Goal: Feedback & Contribution: Leave review/rating

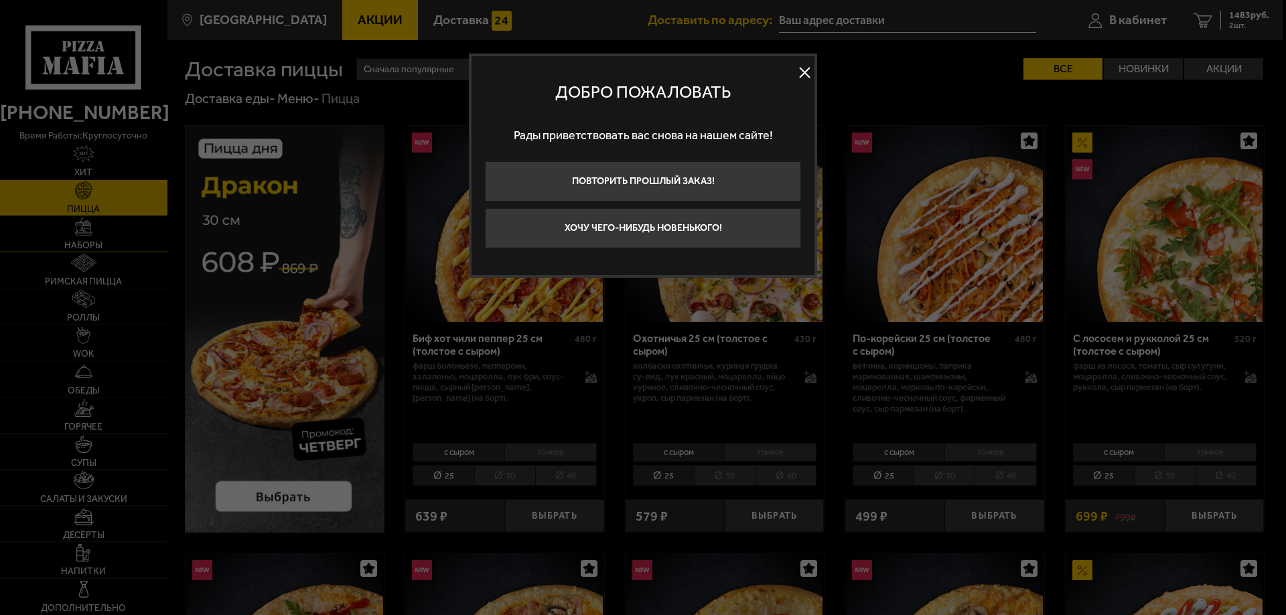
click at [801, 74] on button at bounding box center [804, 73] width 20 height 20
click at [89, 235] on img at bounding box center [84, 227] width 18 height 18
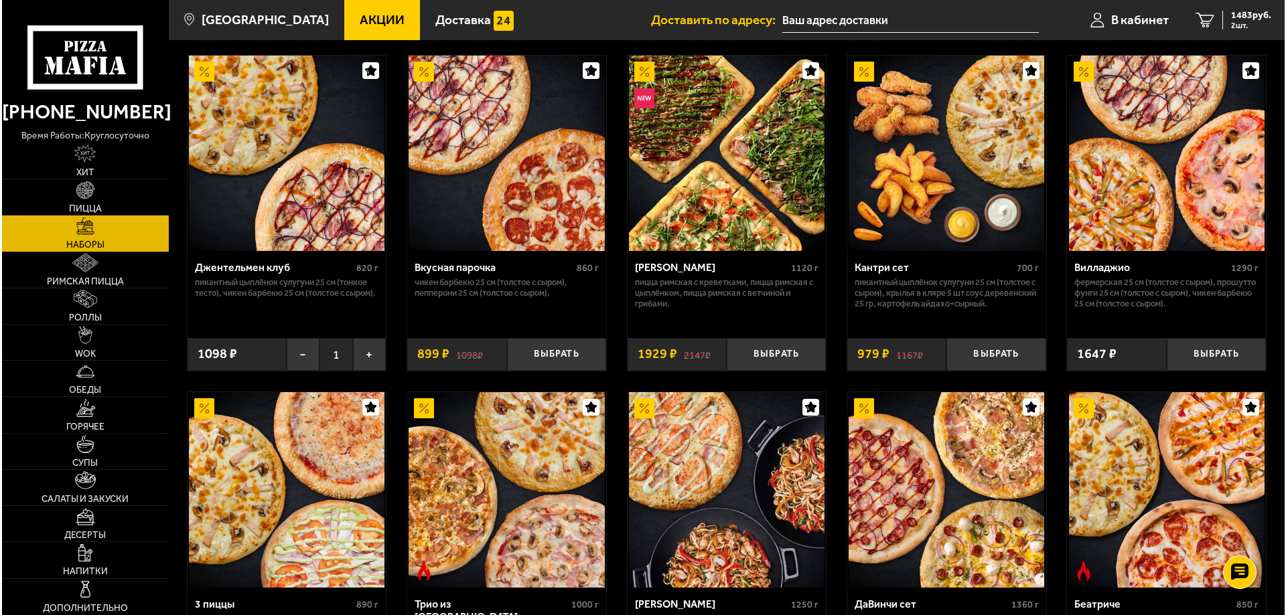
scroll to position [268, 0]
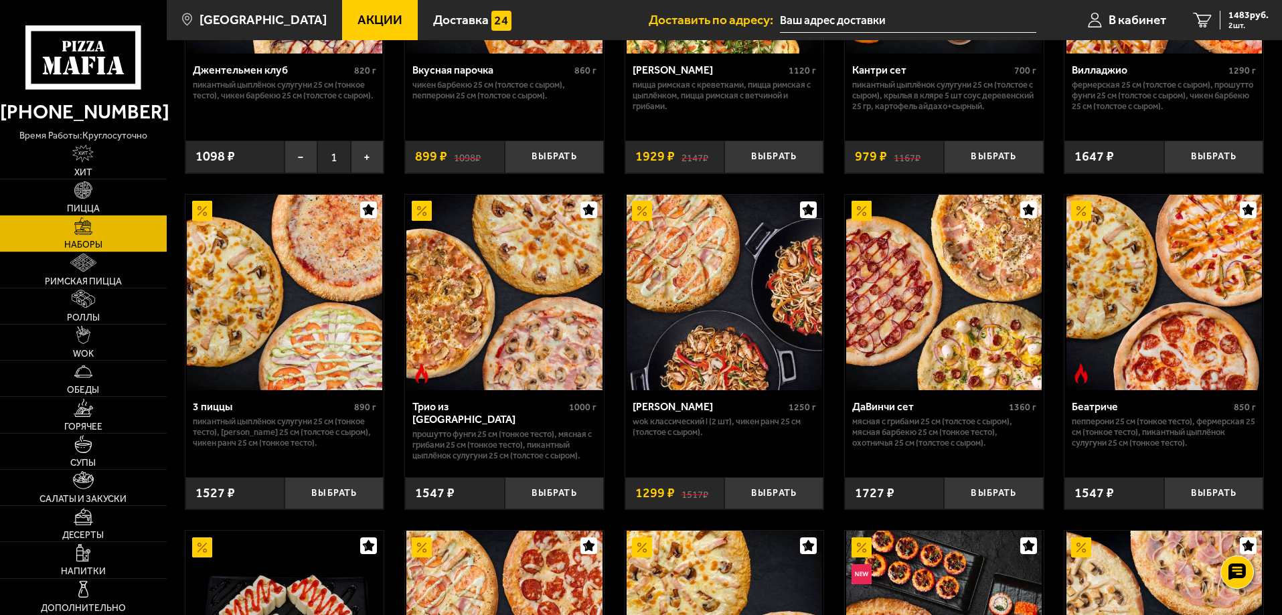
click at [494, 333] on img at bounding box center [504, 293] width 196 height 196
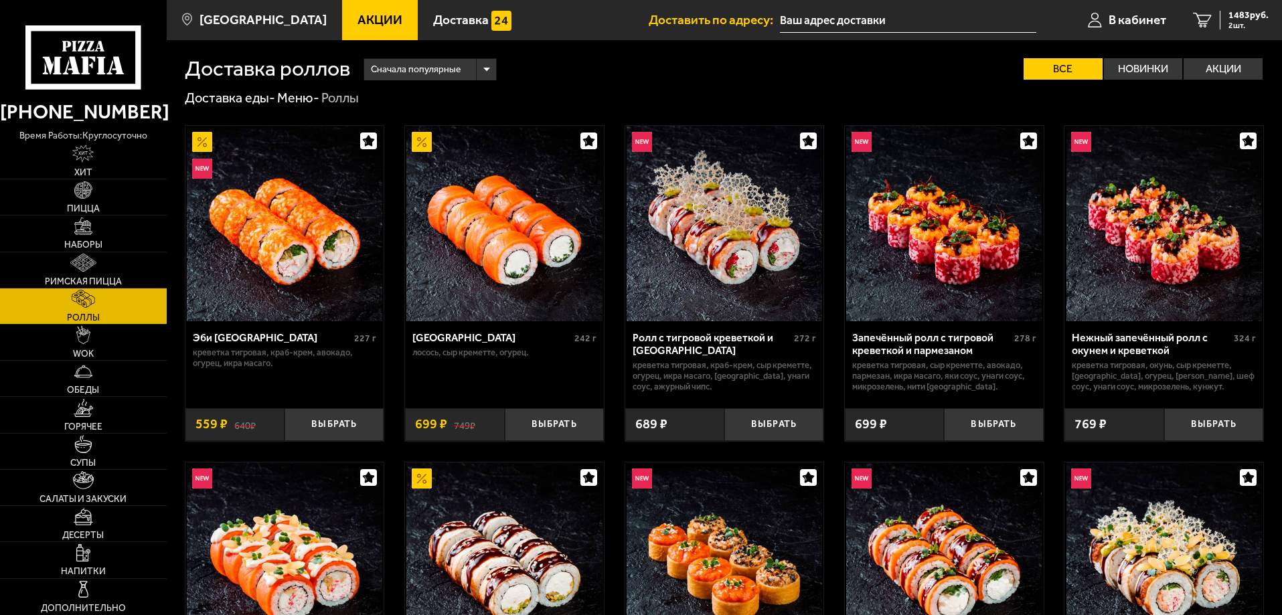
click at [96, 198] on link "Пицца" at bounding box center [83, 196] width 167 height 35
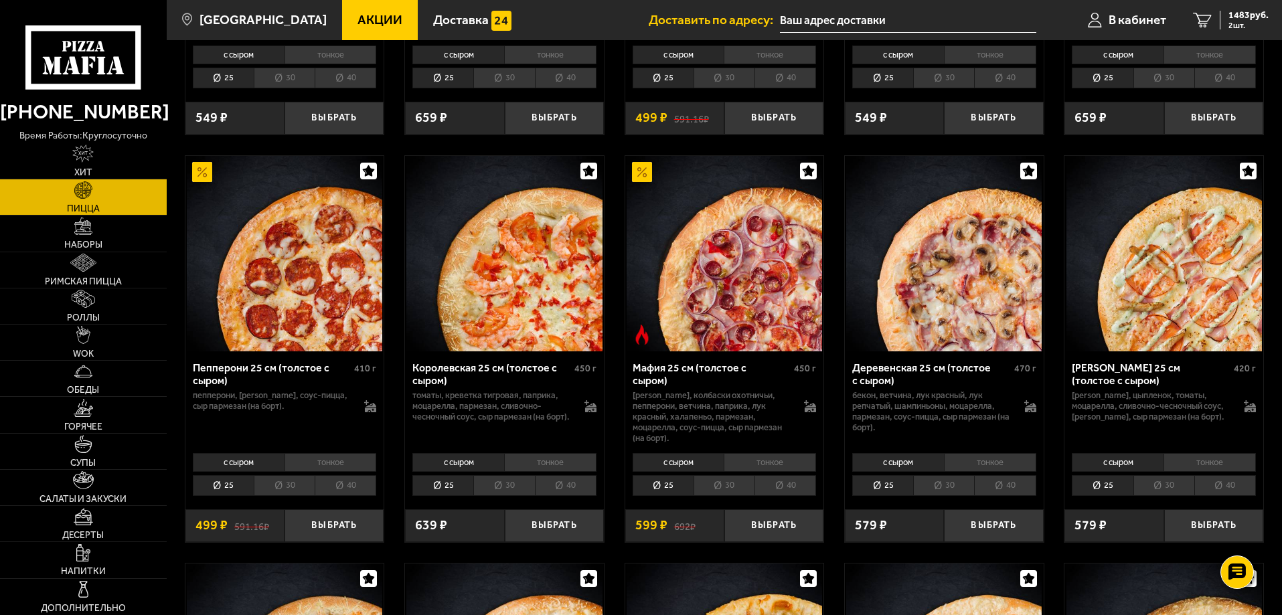
scroll to position [1741, 0]
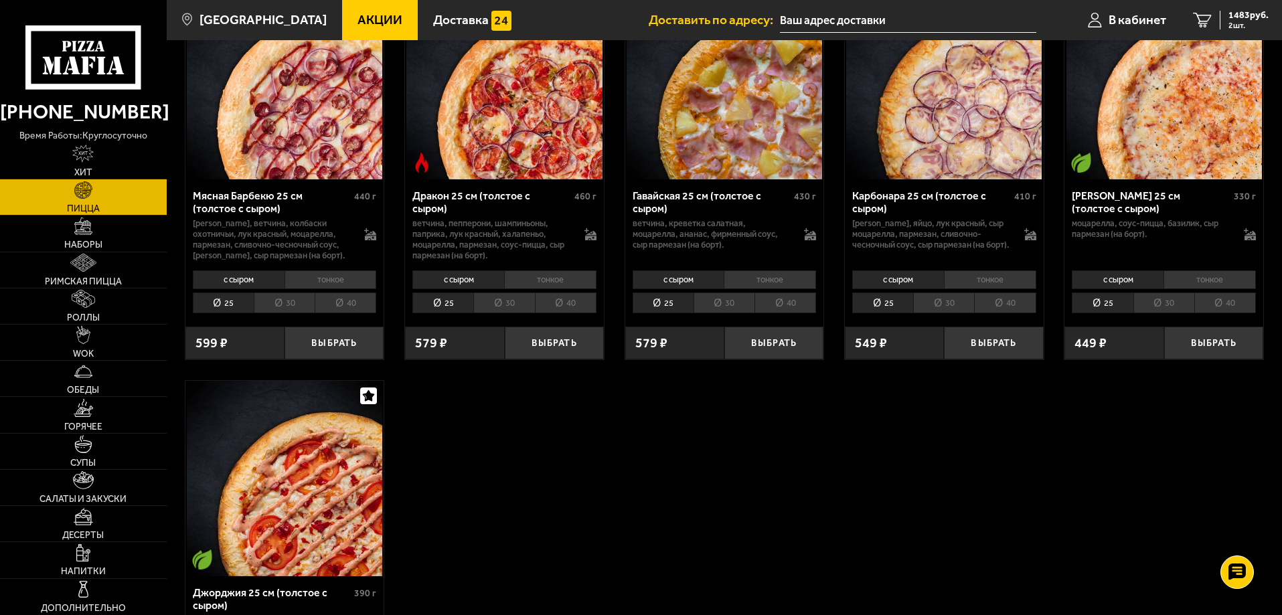
scroll to position [2813, 0]
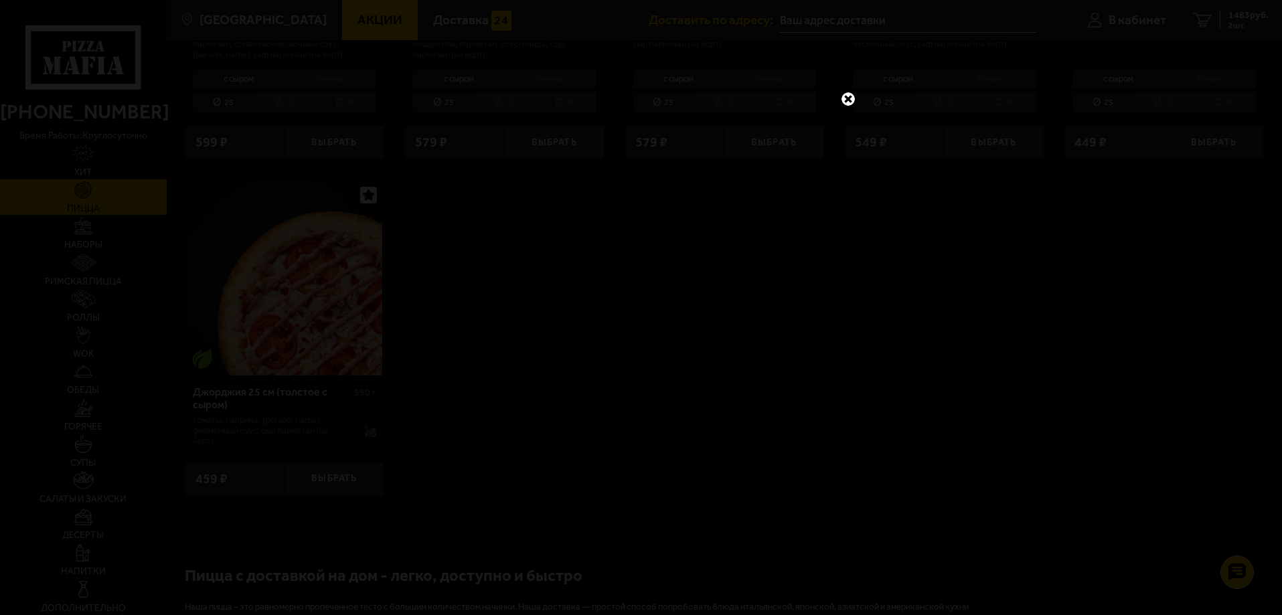
click at [849, 100] on link at bounding box center [848, 98] width 17 height 17
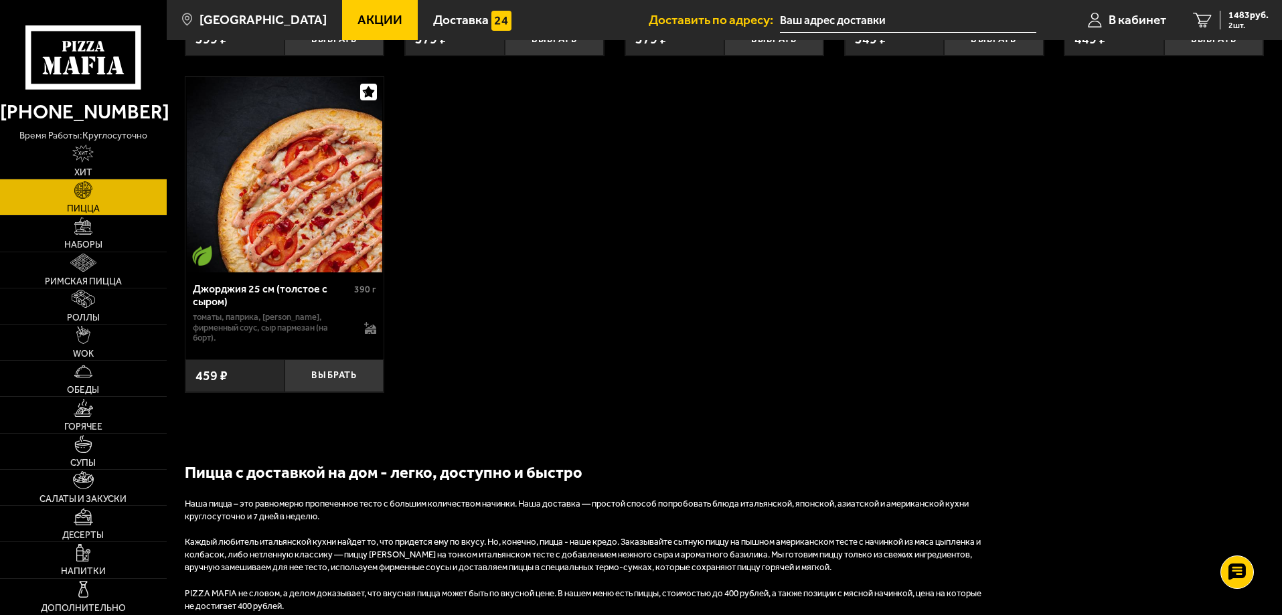
scroll to position [2946, 0]
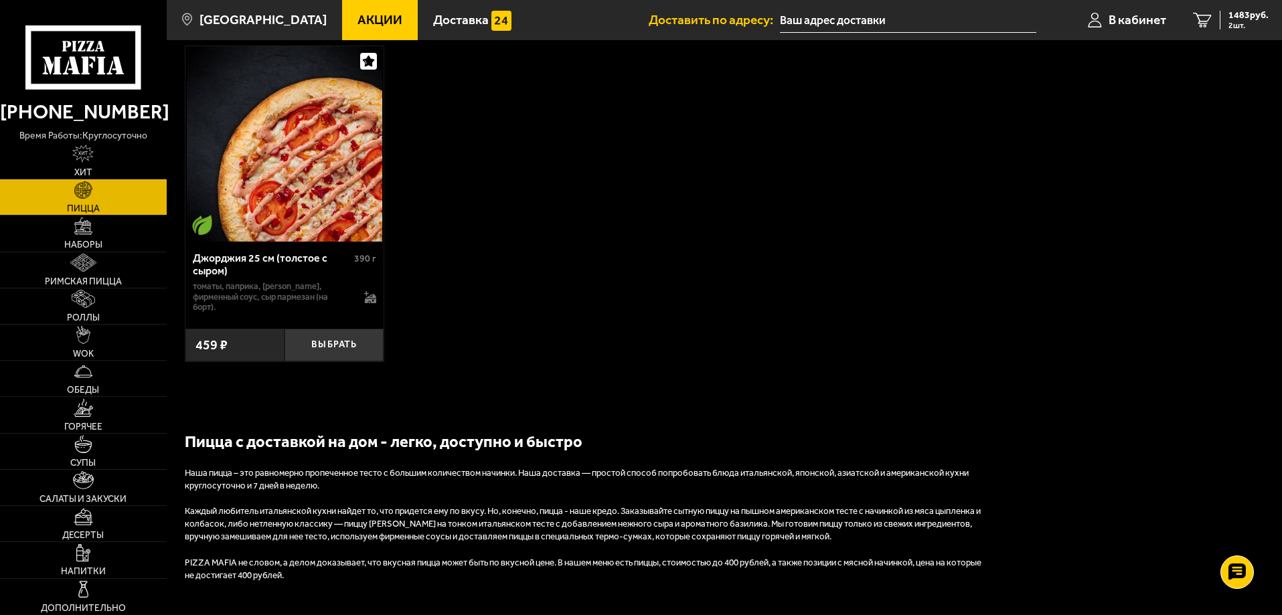
click at [461, 544] on p "Каждый любитель итальянской кухни найдет то, что придется ему по вкусу. Но, кон…" at bounding box center [587, 525] width 804 height 38
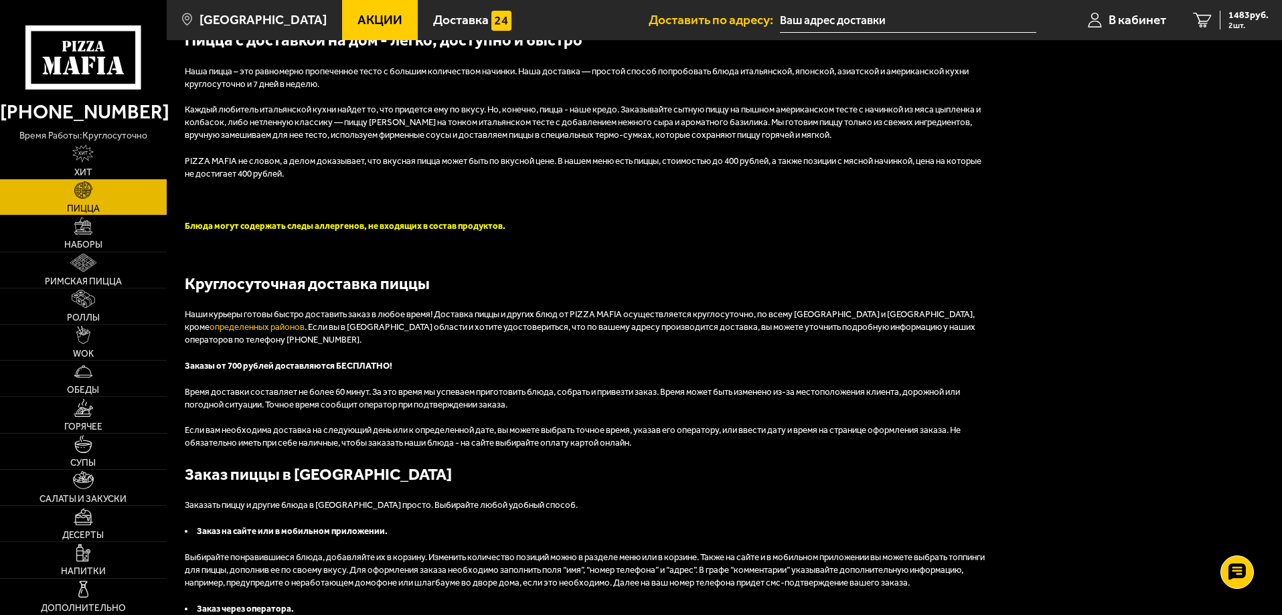
scroll to position [3544, 0]
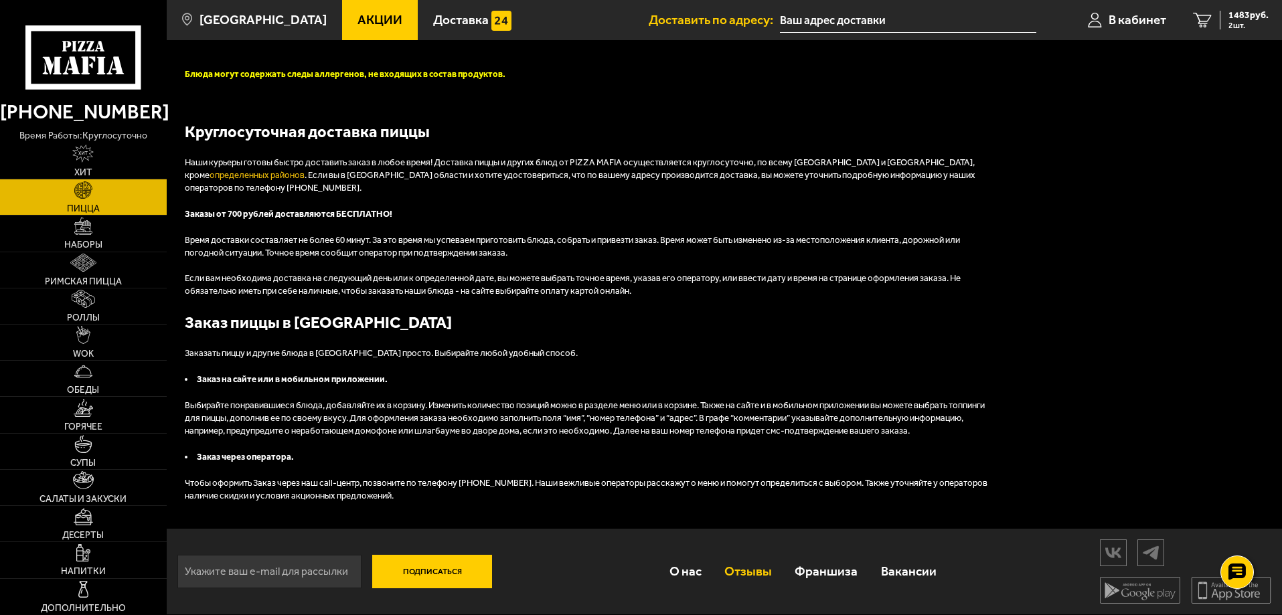
click at [739, 568] on link "Отзывы" at bounding box center [748, 572] width 70 height 44
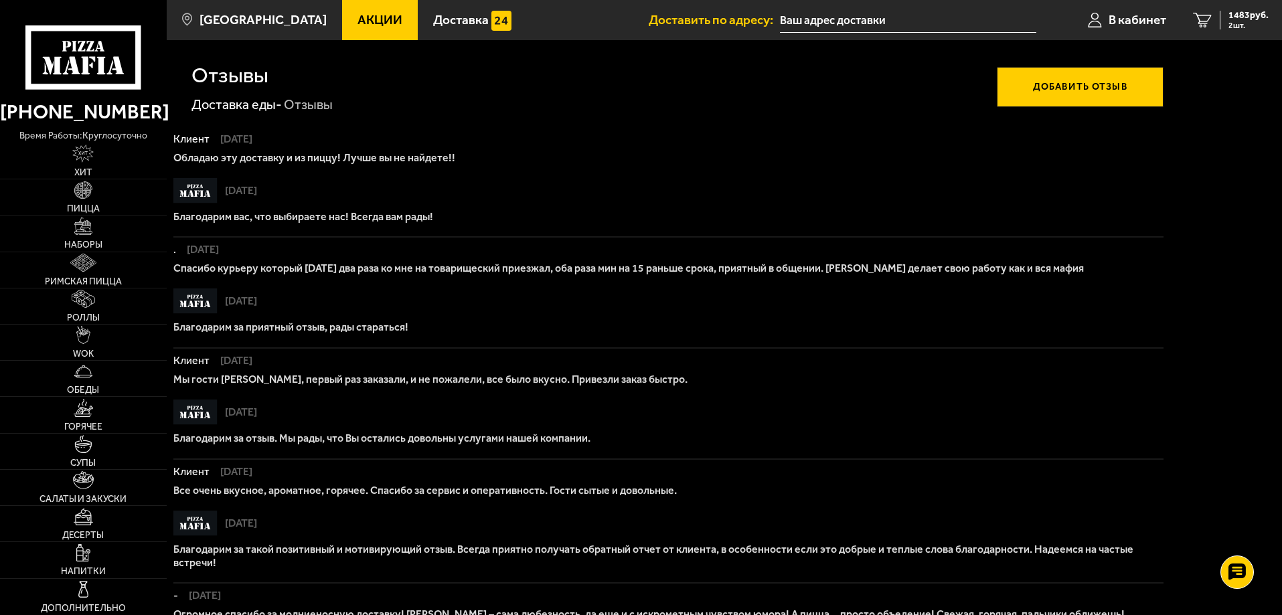
click at [1077, 94] on button "Добавить отзыв" at bounding box center [1080, 87] width 167 height 40
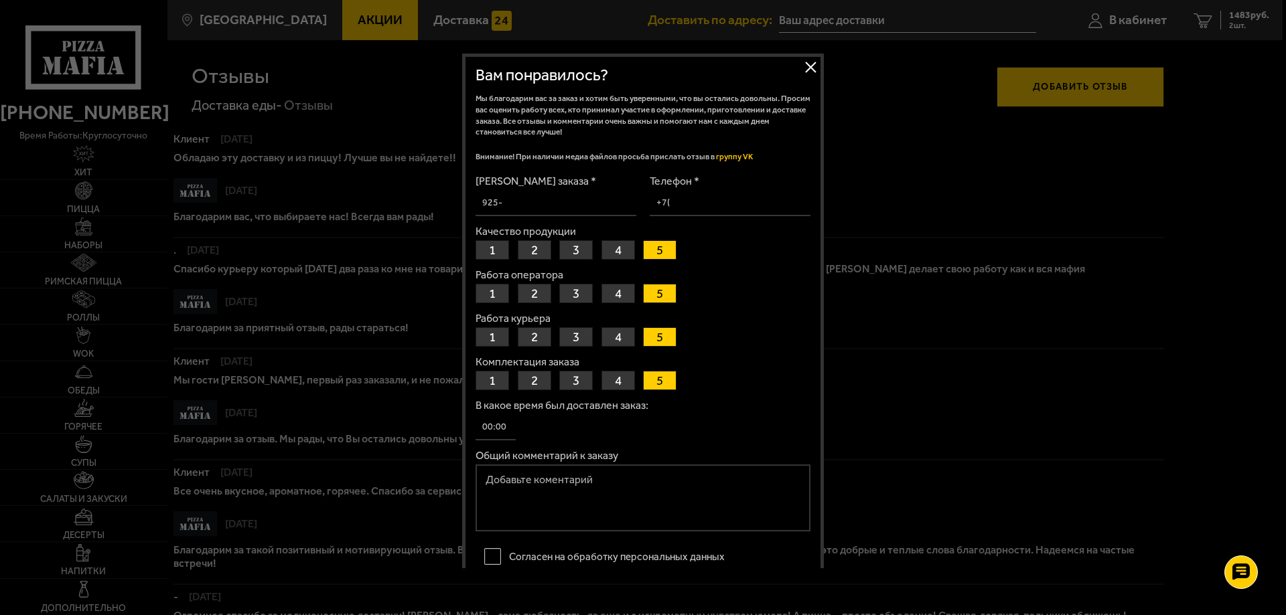
click at [690, 203] on input "Телефон *" at bounding box center [730, 203] width 161 height 26
type input "[PHONE_NUMBER]"
click at [585, 506] on textarea "Общий комментарий к заказу" at bounding box center [642, 498] width 335 height 67
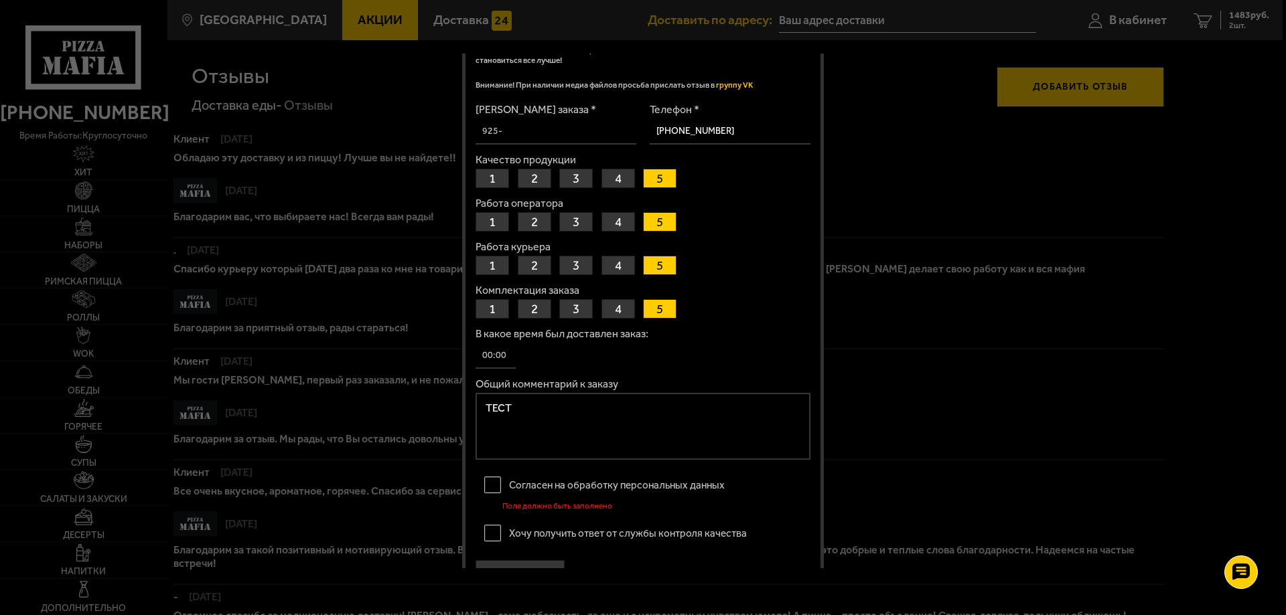
scroll to position [105, 0]
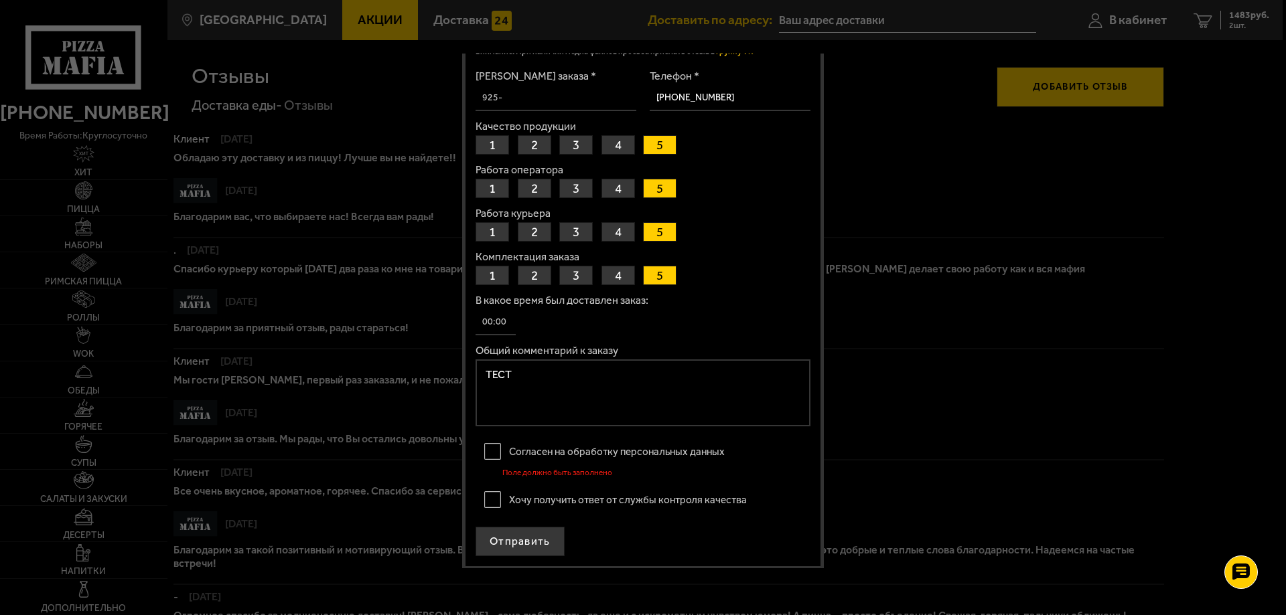
click at [487, 446] on label "Согласен на обработку персональных данных" at bounding box center [642, 452] width 335 height 27
click at [0, 0] on input "Согласен на обработку персональных данных" at bounding box center [0, 0] width 0 height 0
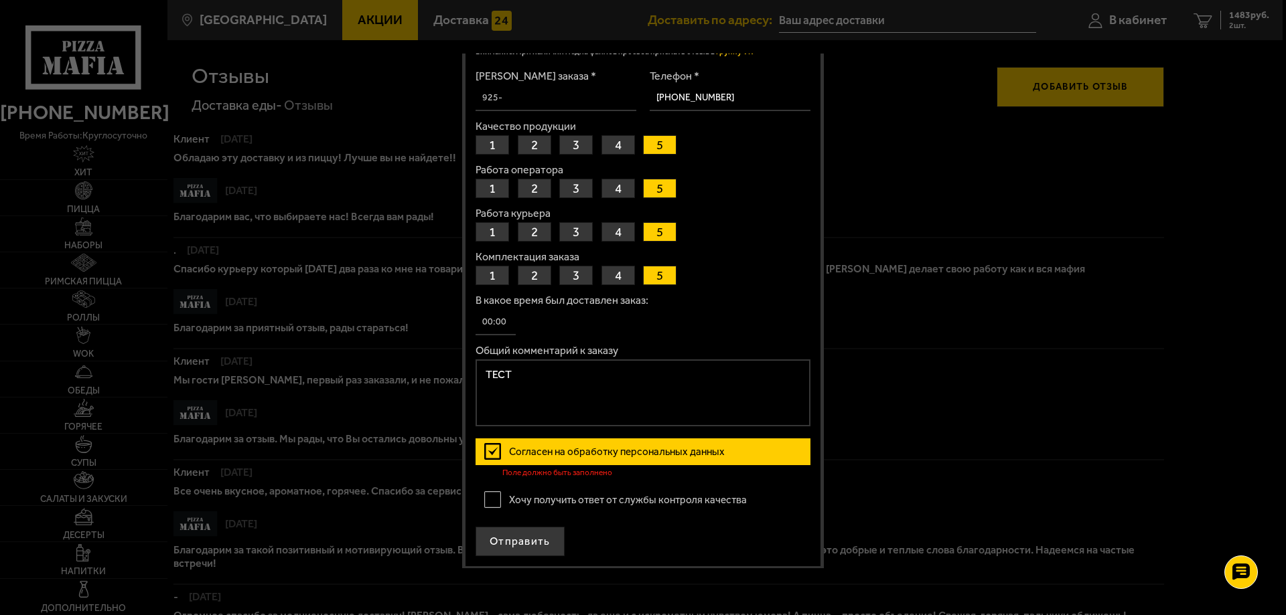
scroll to position [94, 0]
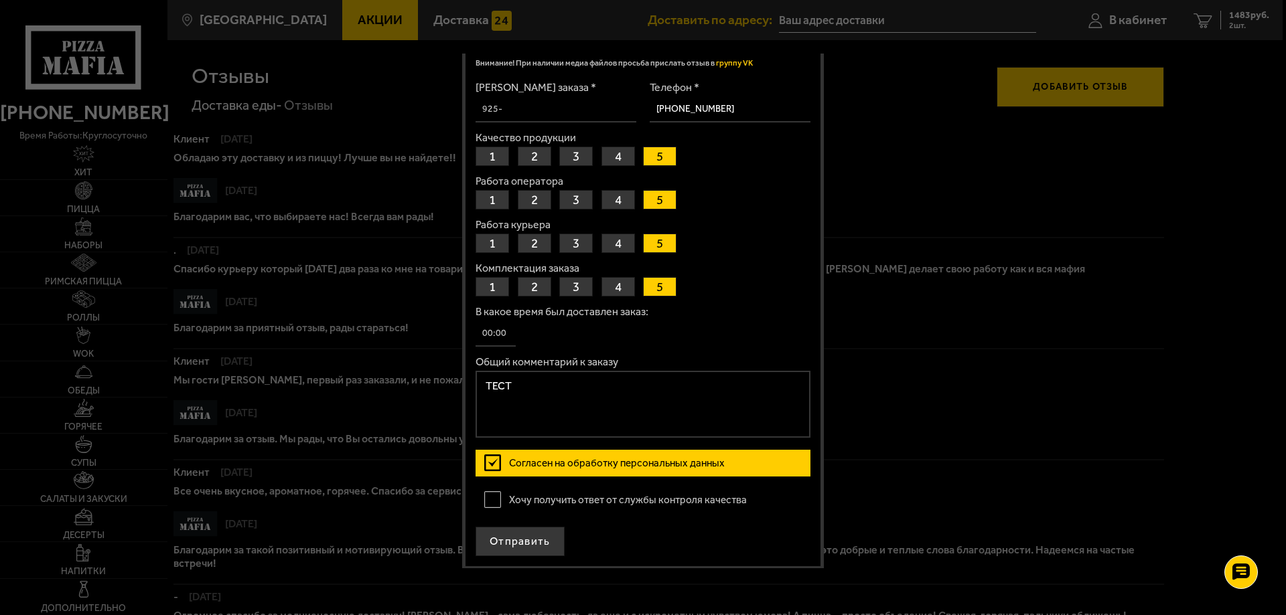
click at [495, 498] on label "Хочу получить ответ от службы контроля качества" at bounding box center [642, 500] width 335 height 27
click at [0, 0] on input "Хочу получить ответ от службы контроля качества" at bounding box center [0, 0] width 0 height 0
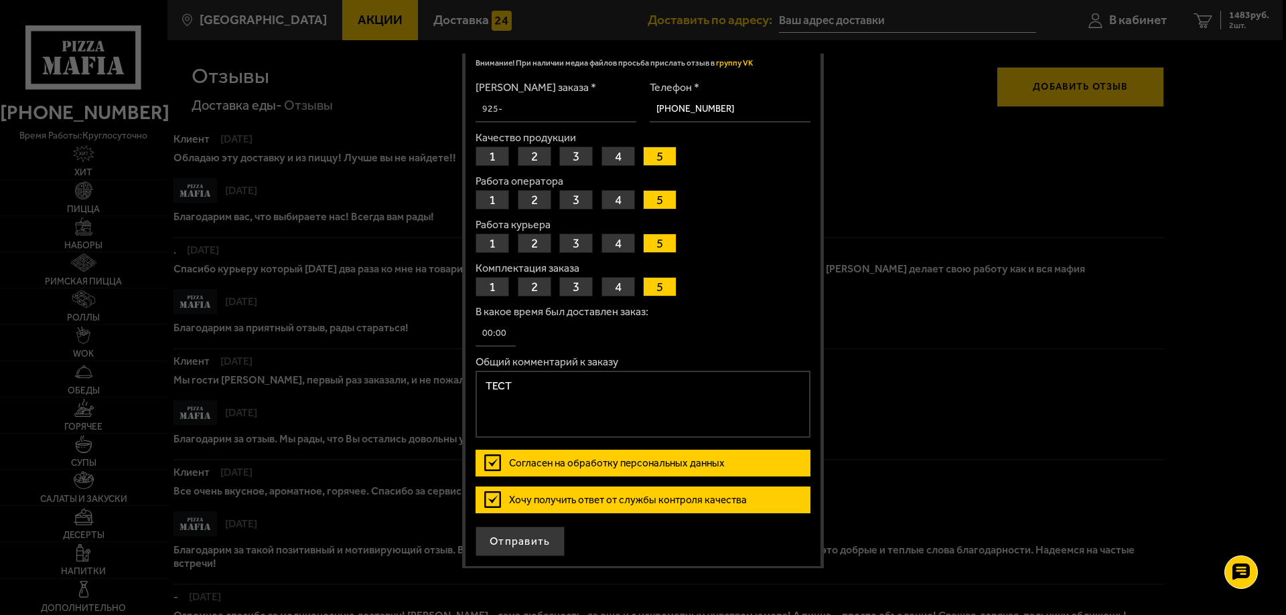
click at [540, 392] on textarea "ТЕСТ" at bounding box center [642, 404] width 335 height 67
type textarea "ТЕСТ 1"
click at [521, 546] on button "Отправить" at bounding box center [519, 541] width 89 height 29
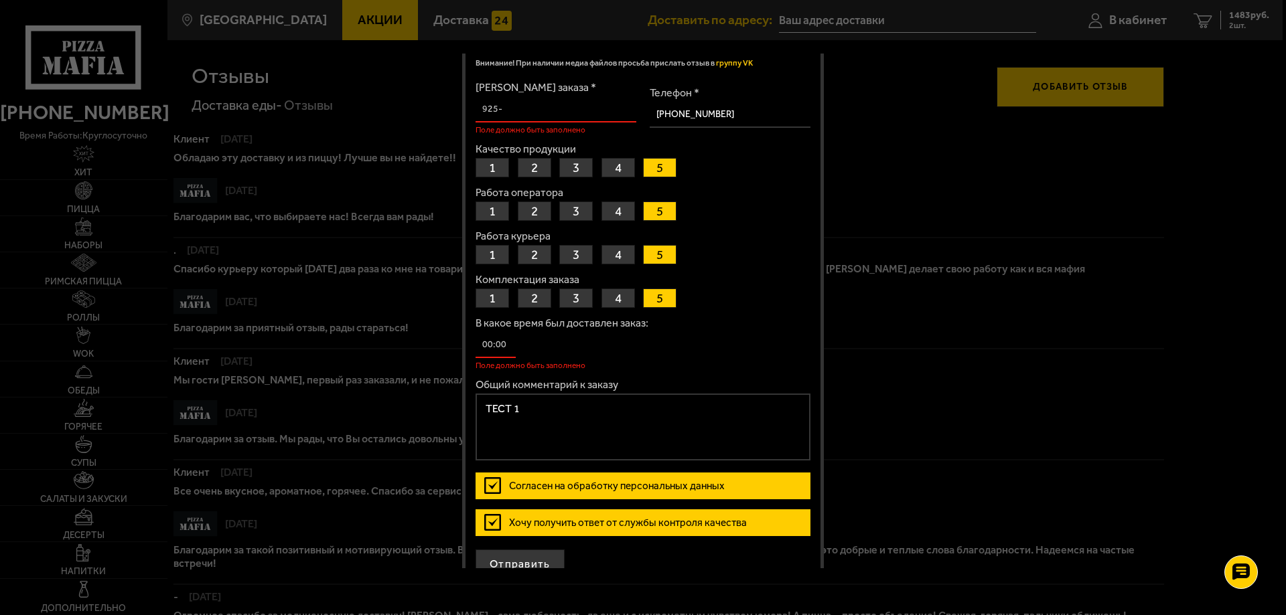
click at [528, 341] on div "В какое время был доставлен заказ: Поле должно быть заполнено" at bounding box center [642, 344] width 335 height 52
click at [500, 350] on input "В какое время был доставлен заказ:" at bounding box center [495, 345] width 40 height 26
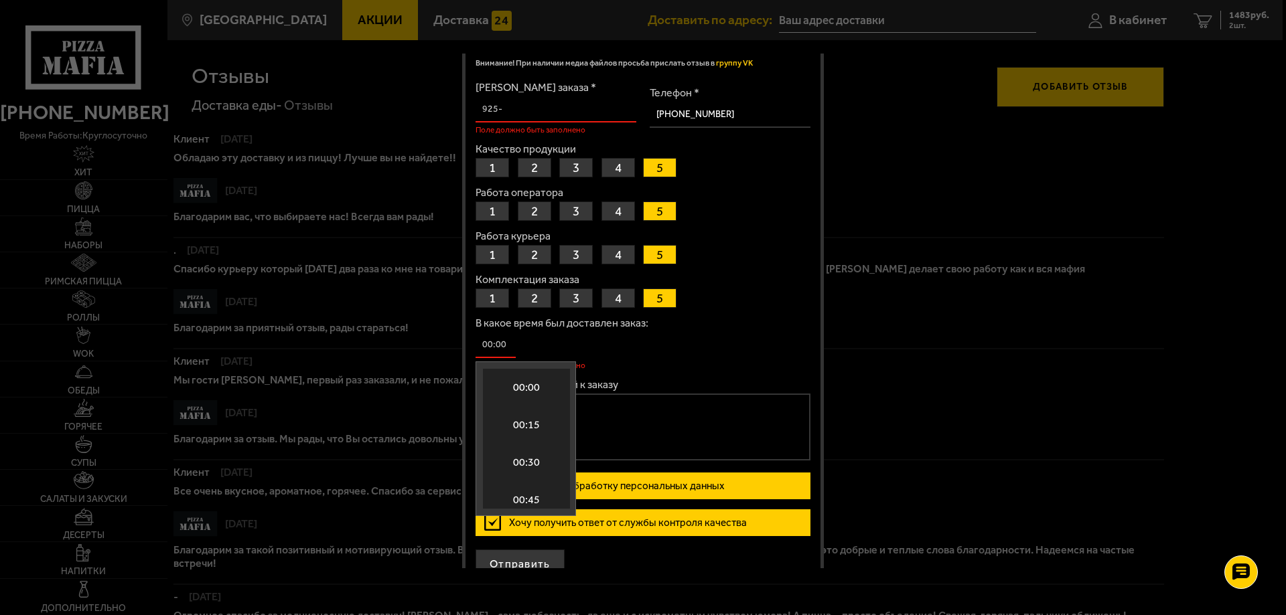
scroll to position [1412, 0]
type input "16:00"
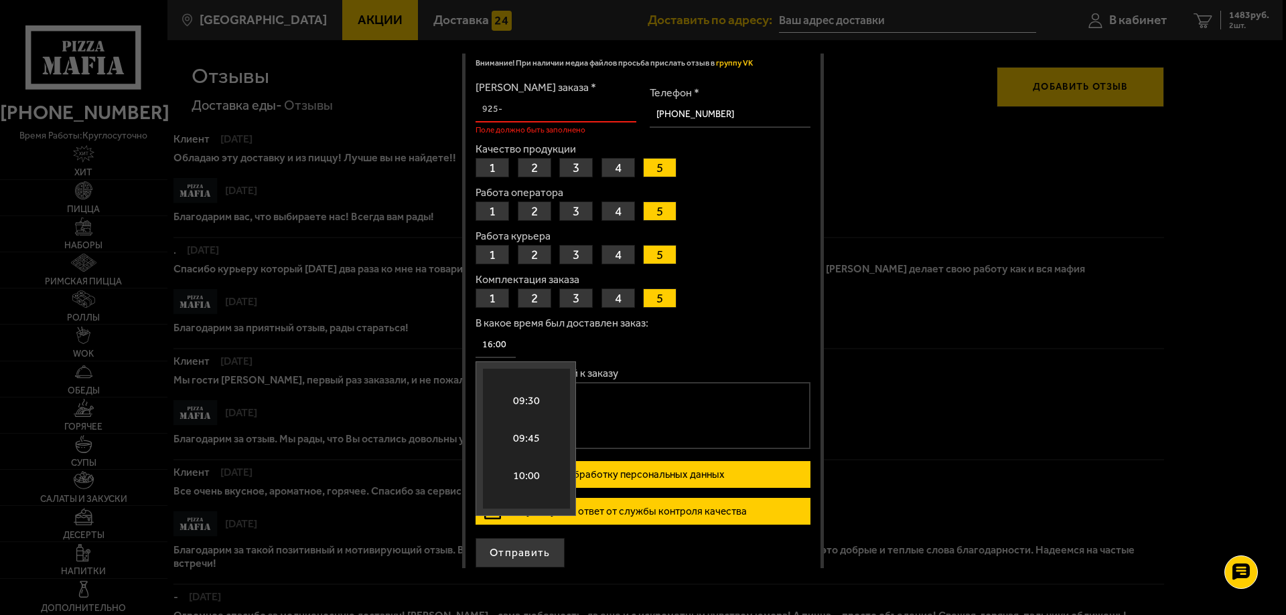
click at [526, 113] on input "[PERSON_NAME] заказа *" at bounding box center [555, 109] width 161 height 26
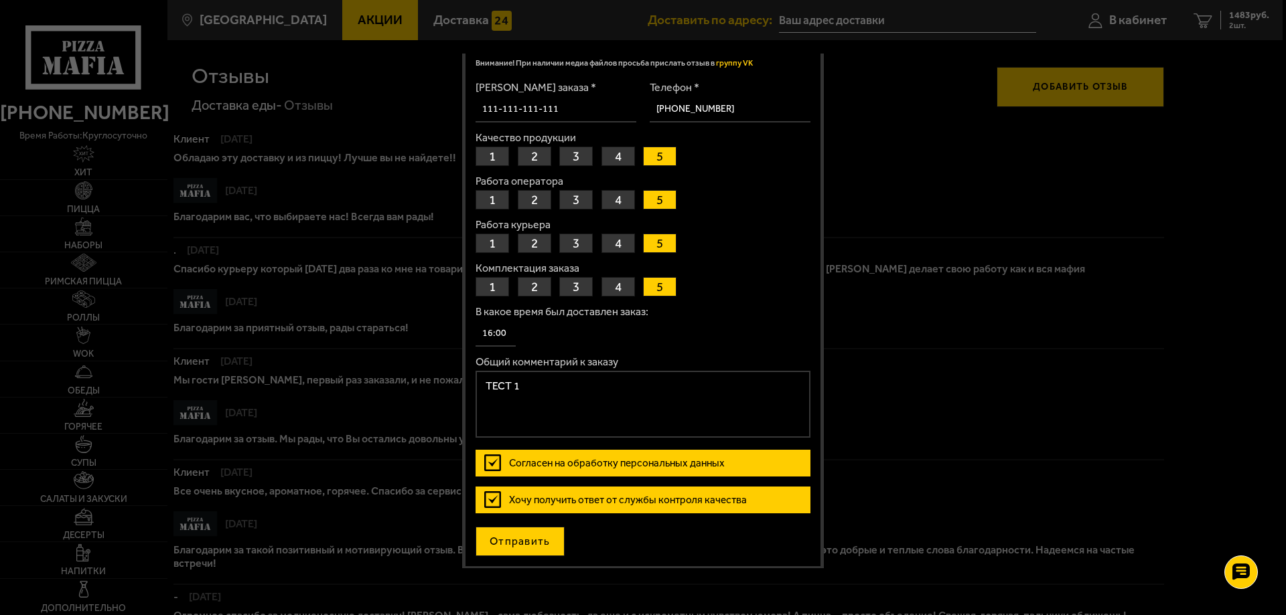
type input "111-111-111-111"
click at [538, 544] on button "Отправить" at bounding box center [519, 541] width 89 height 29
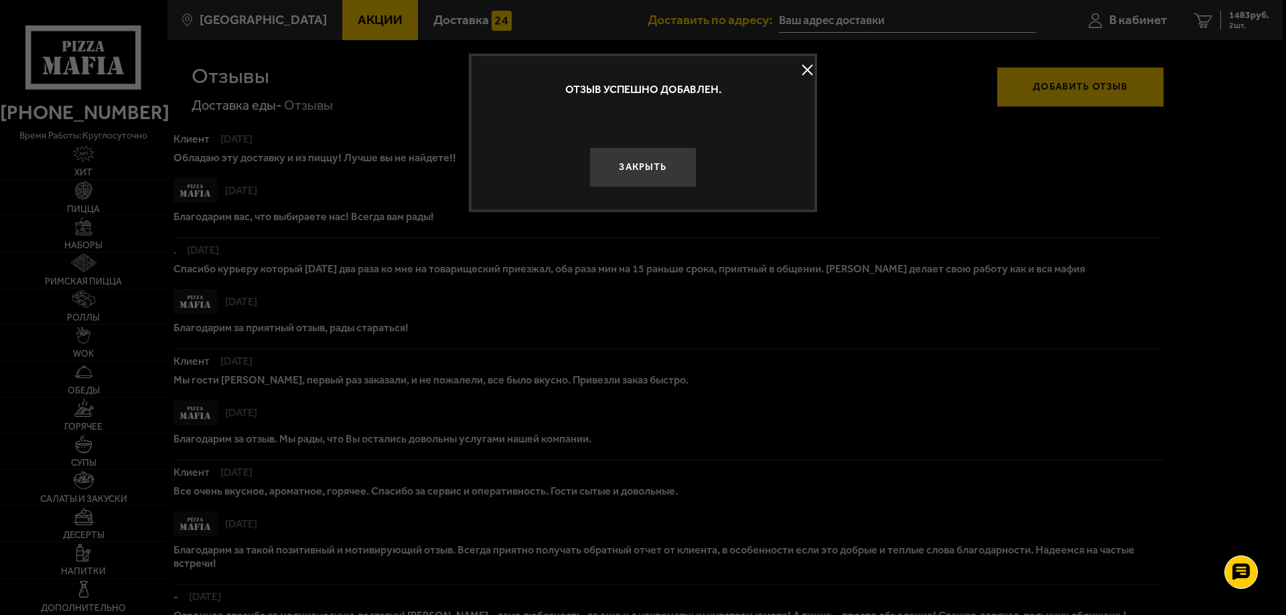
scroll to position [0, 0]
click at [807, 74] on button at bounding box center [807, 70] width 20 height 20
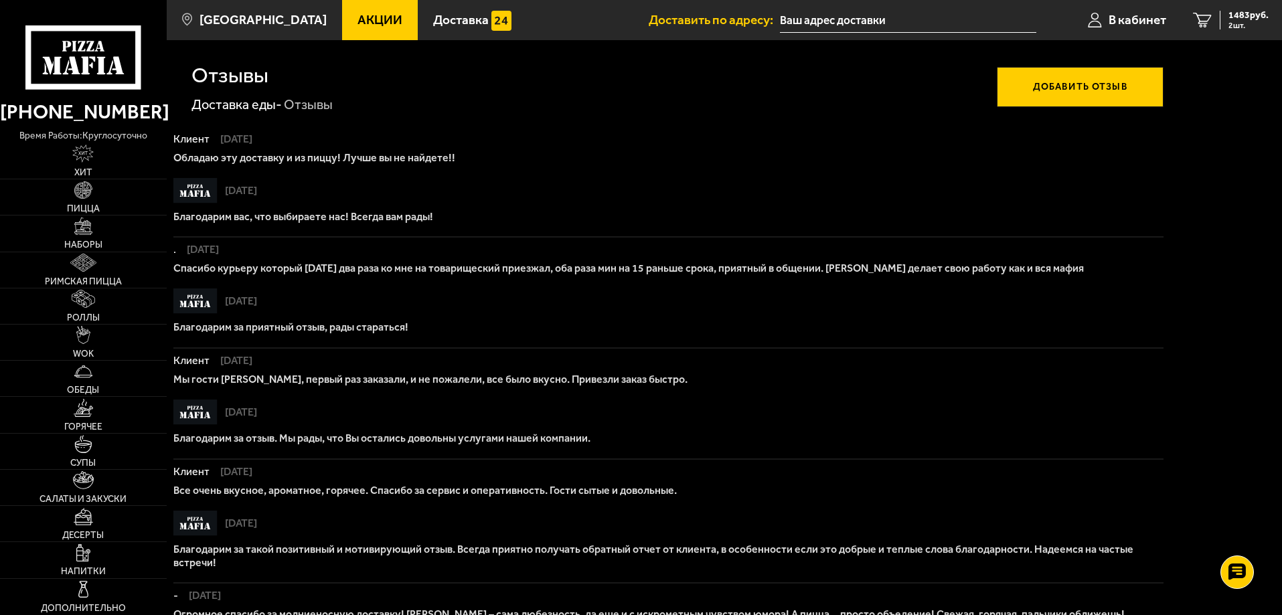
click at [1132, 91] on button "Добавить отзыв" at bounding box center [1080, 87] width 167 height 40
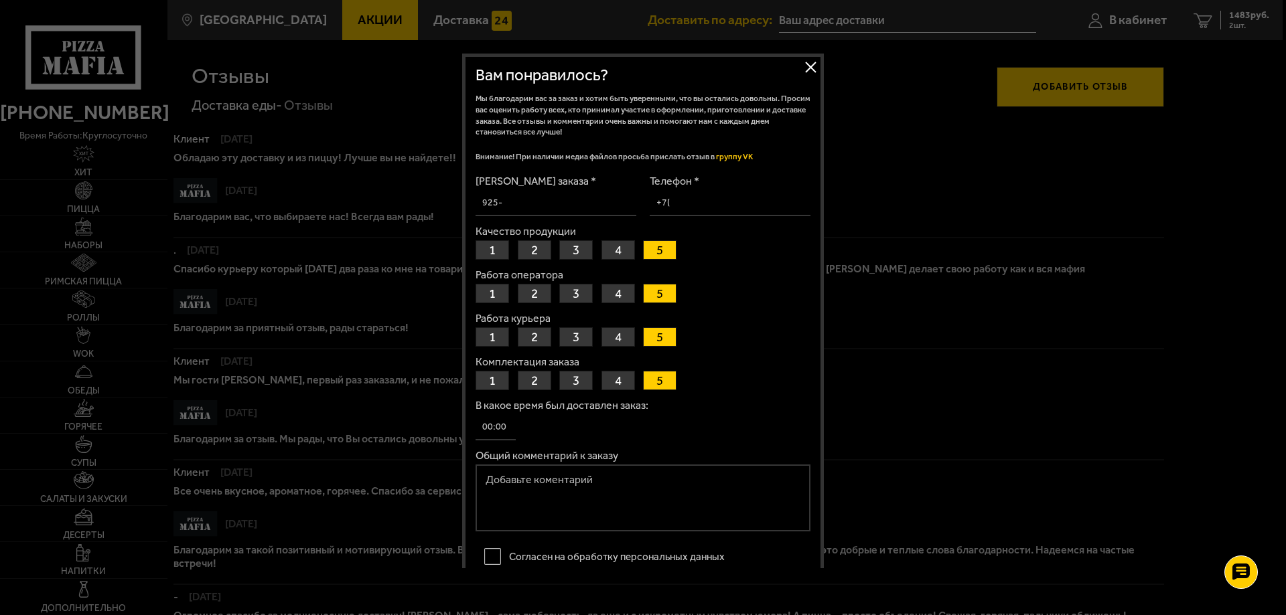
click at [565, 212] on input "[PERSON_NAME] заказа *" at bounding box center [555, 203] width 161 height 26
drag, startPoint x: 575, startPoint y: 206, endPoint x: 252, endPoint y: 182, distance: 323.7
type input "222-222-222-222"
click at [689, 204] on input "Телефон *" at bounding box center [730, 203] width 161 height 26
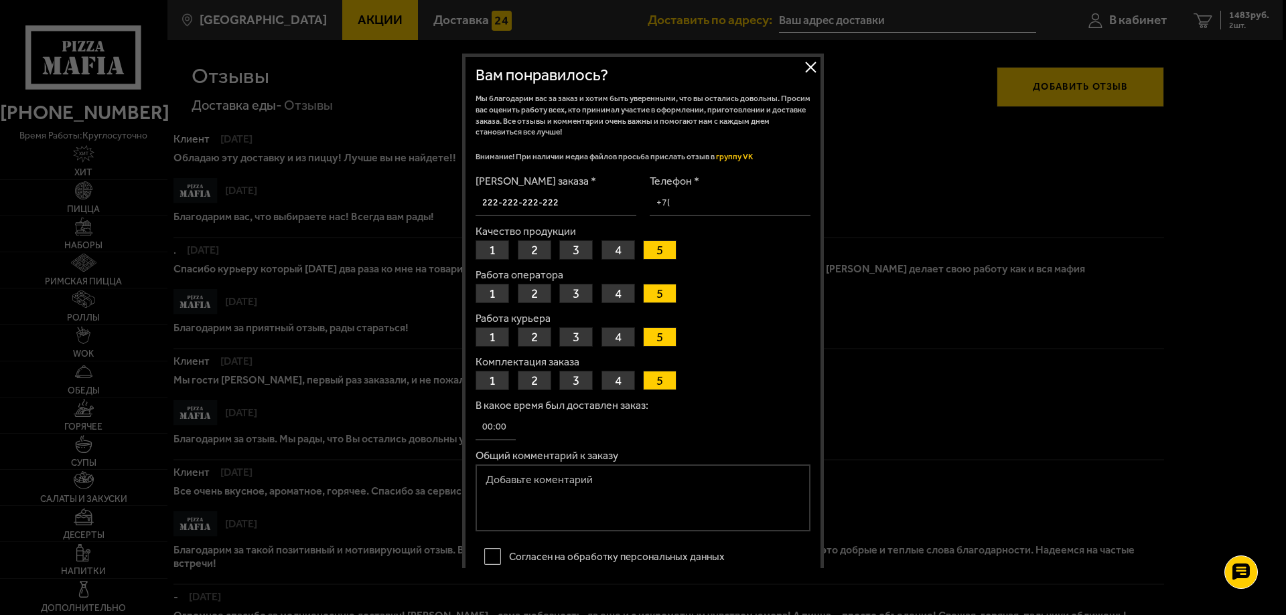
type input "[PHONE_NUMBER]"
click at [501, 416] on input "В какое время был доставлен заказ:" at bounding box center [495, 428] width 40 height 26
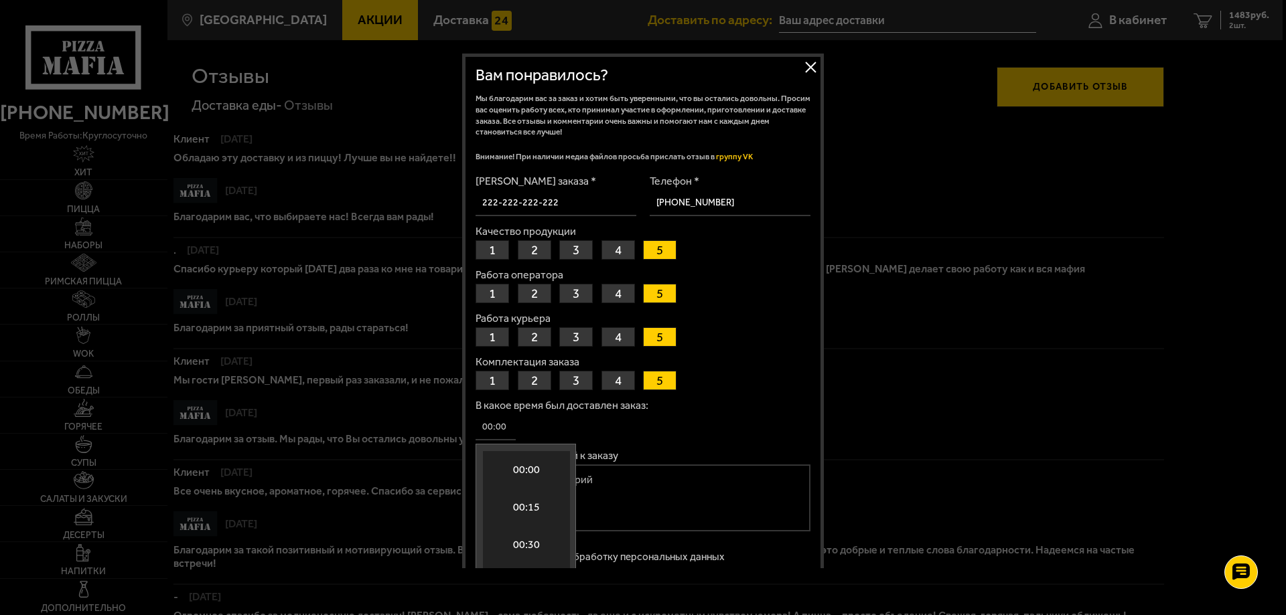
scroll to position [1412, 0]
type input "15:30"
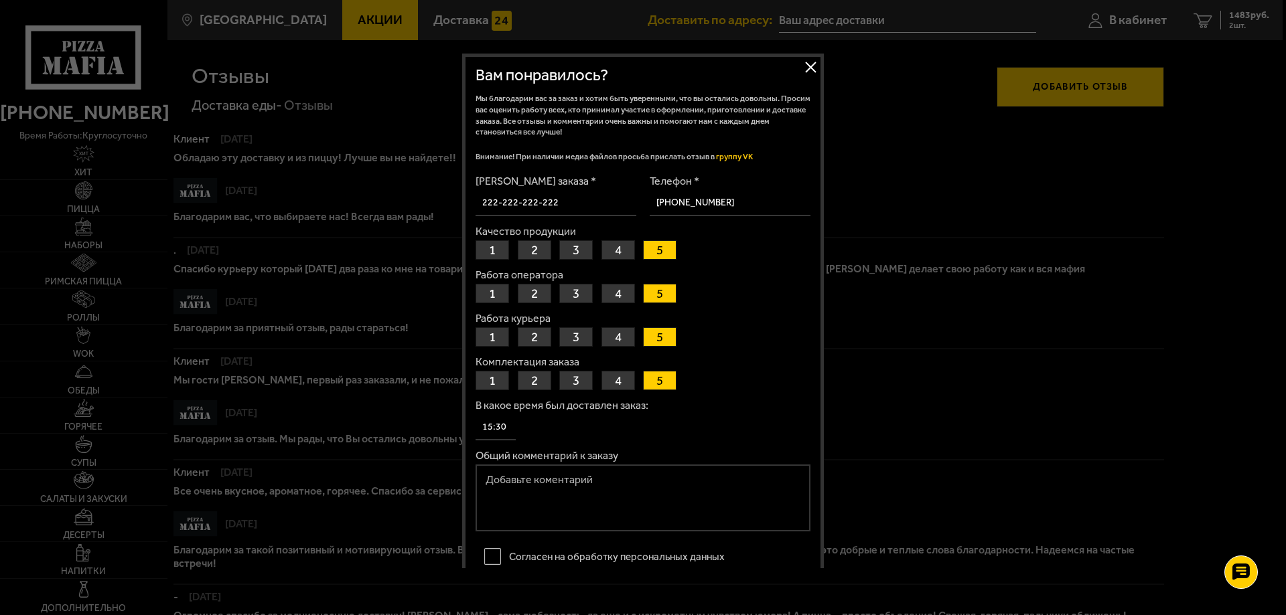
click at [627, 518] on textarea "Общий комментарий к заказу" at bounding box center [642, 498] width 335 height 67
click at [579, 492] on textarea "Общий комментарий к заказу" at bounding box center [642, 498] width 335 height 67
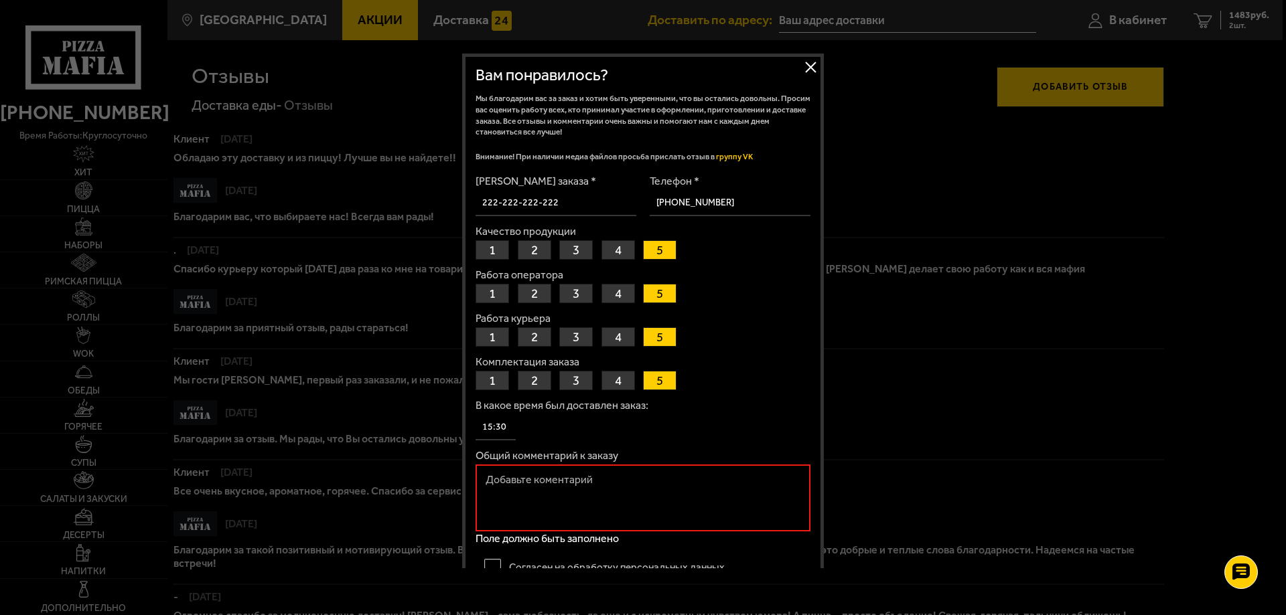
click at [604, 252] on button "4" at bounding box center [617, 249] width 33 height 19
click at [609, 289] on button "4" at bounding box center [617, 293] width 33 height 19
click at [595, 488] on textarea "Общий комментарий к заказу" at bounding box center [642, 498] width 335 height 67
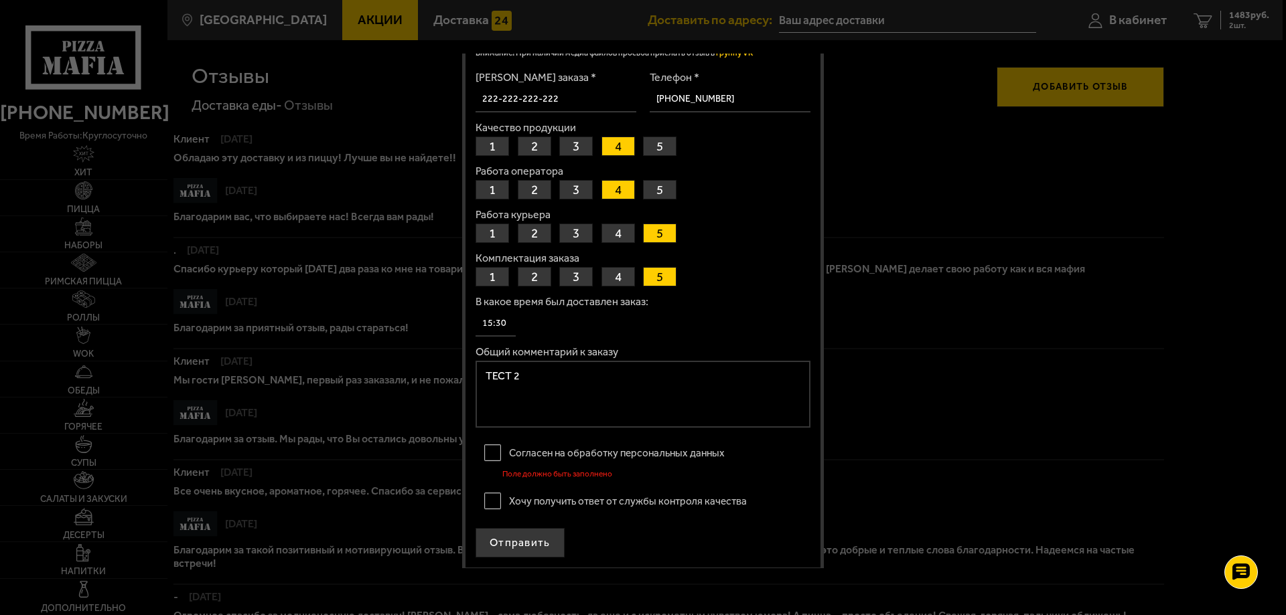
scroll to position [105, 0]
type textarea "ТЕСТ 2"
click at [488, 457] on label "Согласен на обработку персональных данных" at bounding box center [642, 452] width 335 height 27
click at [0, 0] on input "Согласен на обработку персональных данных" at bounding box center [0, 0] width 0 height 0
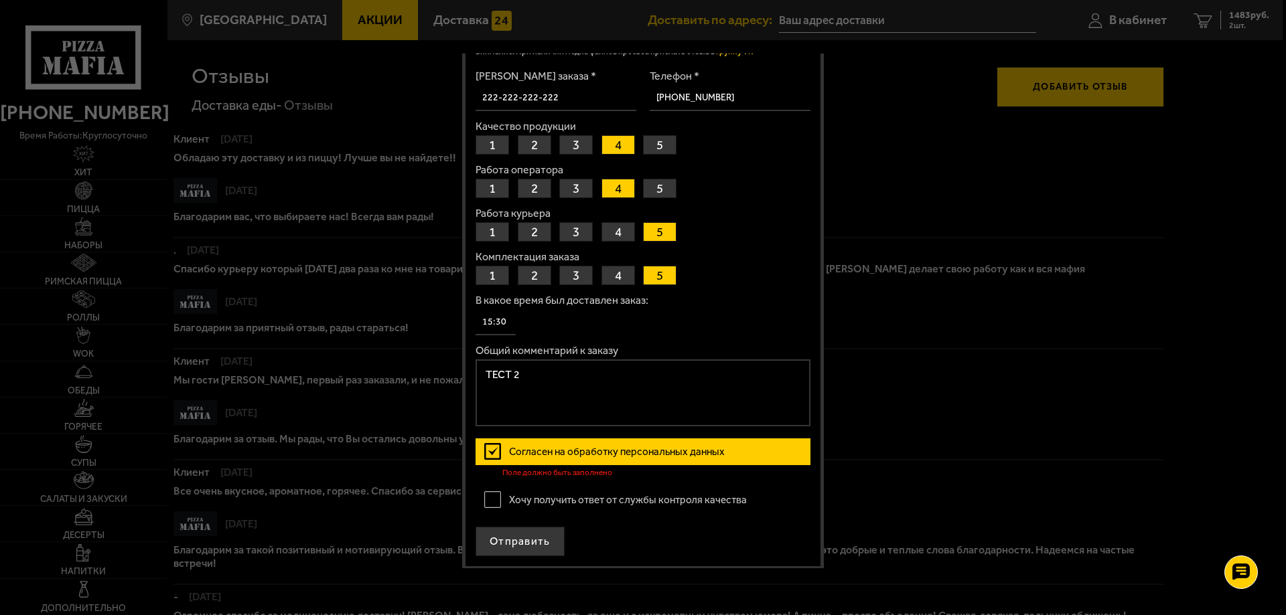
scroll to position [94, 0]
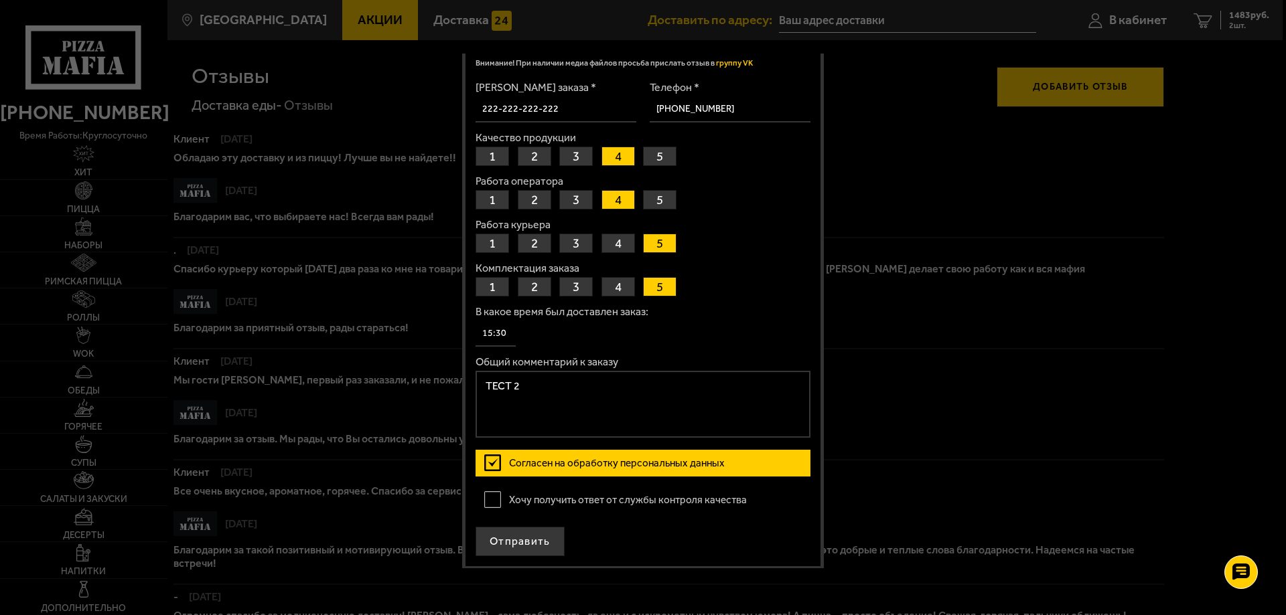
click at [496, 500] on label "Хочу получить ответ от службы контроля качества" at bounding box center [642, 500] width 335 height 27
click at [0, 0] on input "Хочу получить ответ от службы контроля качества" at bounding box center [0, 0] width 0 height 0
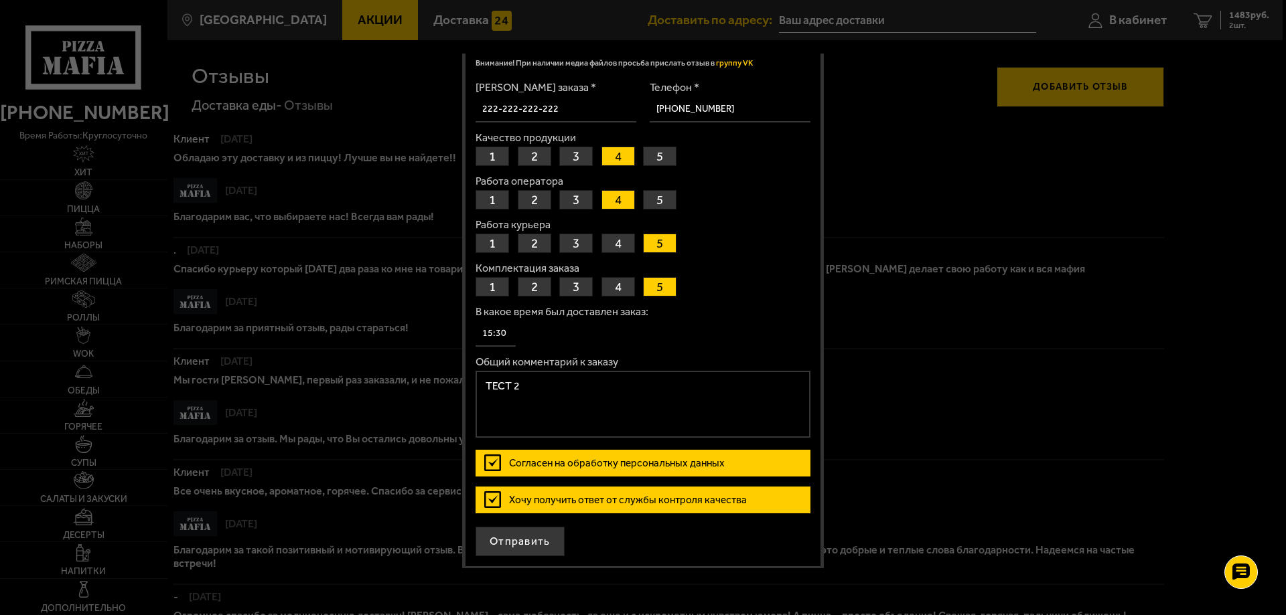
click at [578, 151] on button "3" at bounding box center [575, 156] width 33 height 19
click at [580, 196] on button "3" at bounding box center [575, 199] width 33 height 19
click at [530, 538] on button "Отправить" at bounding box center [519, 541] width 89 height 29
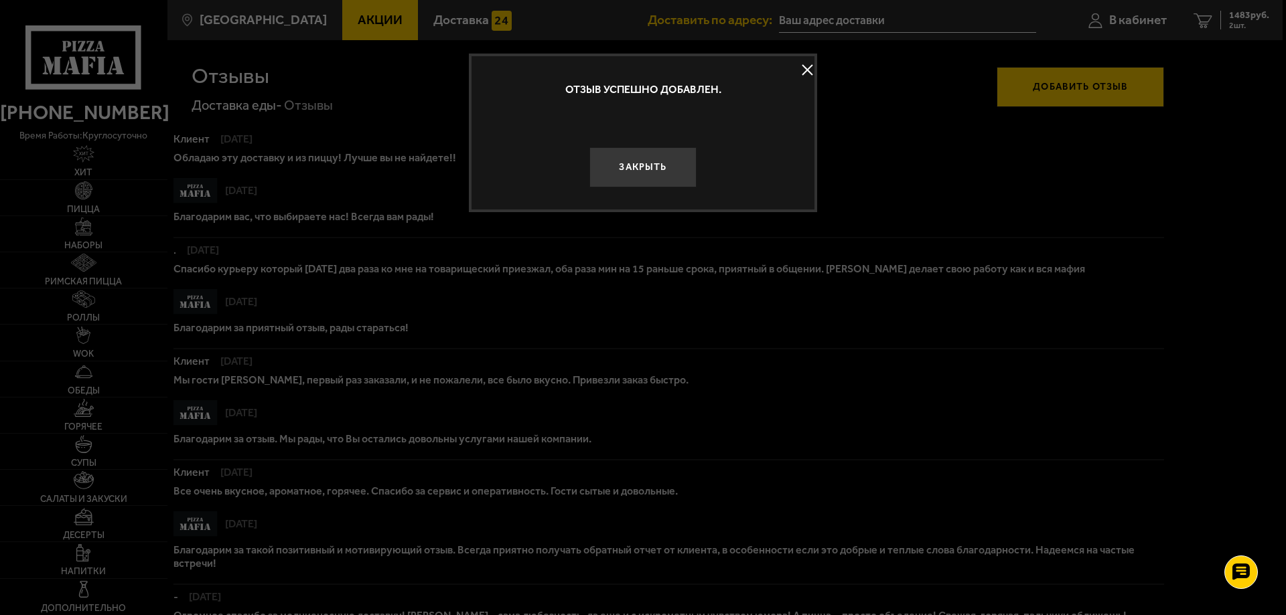
scroll to position [0, 0]
drag, startPoint x: 683, startPoint y: 157, endPoint x: 694, endPoint y: 157, distance: 10.7
click at [682, 160] on button "Закрыть" at bounding box center [642, 167] width 107 height 40
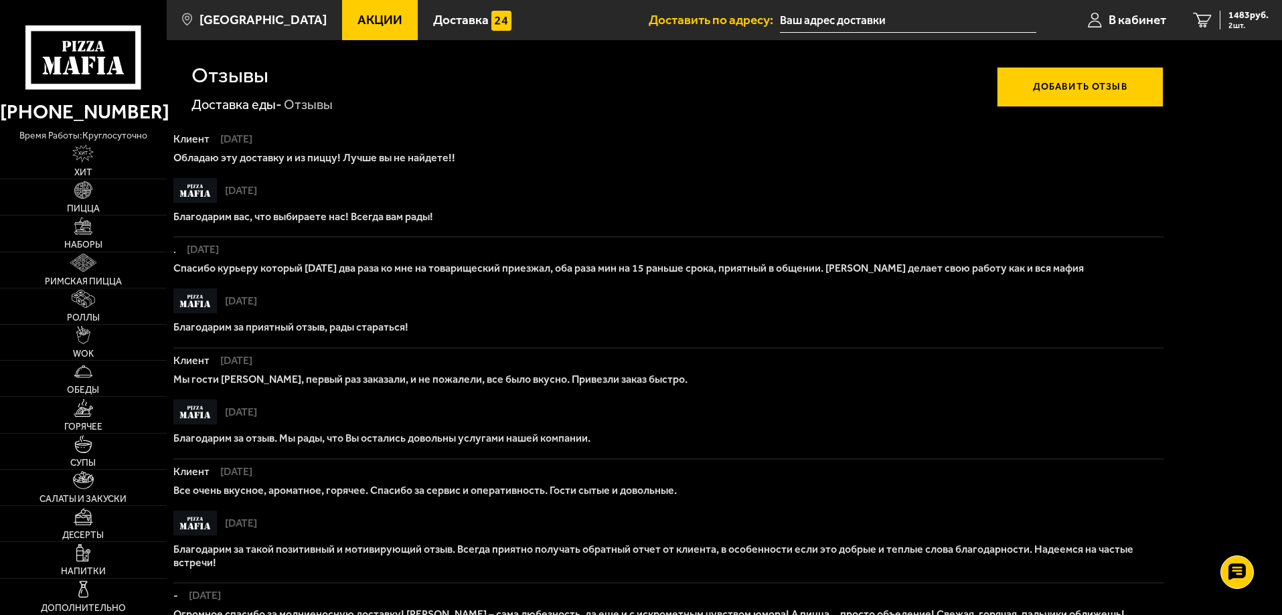
click at [1082, 89] on button "Добавить отзыв" at bounding box center [1080, 87] width 167 height 40
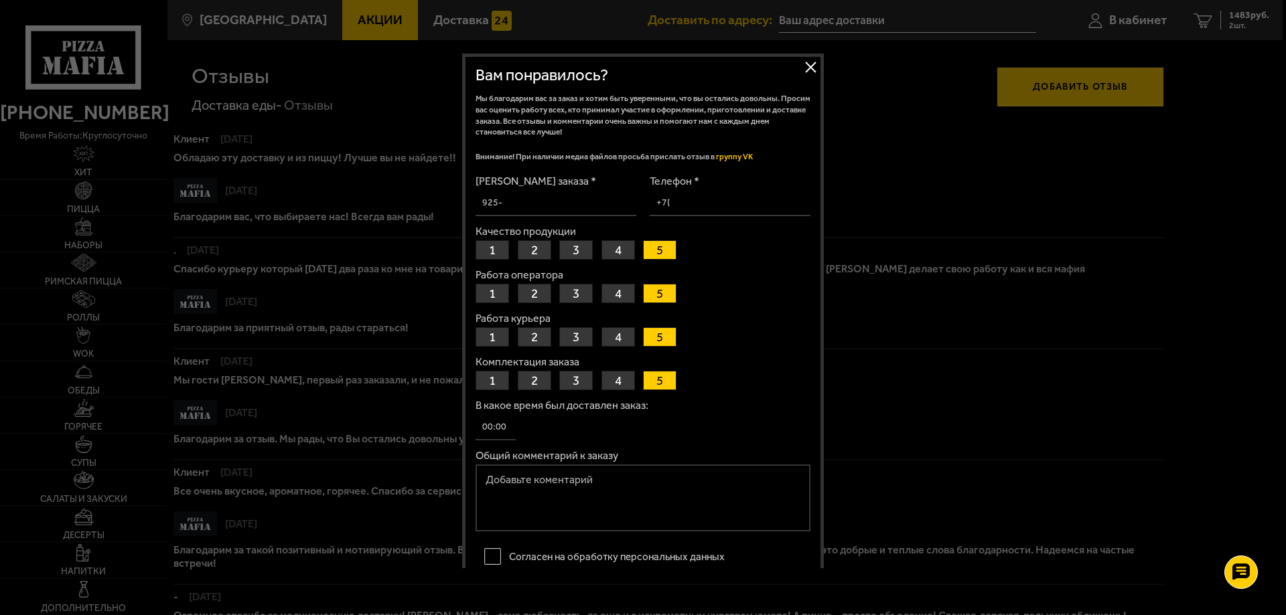
click at [583, 199] on input "[PERSON_NAME] заказа *" at bounding box center [555, 203] width 161 height 26
type input "333-333-333-333"
click at [699, 208] on input "Телефон *" at bounding box center [730, 203] width 161 height 26
type input "[PHONE_NUMBER]"
click at [528, 258] on button "2" at bounding box center [534, 249] width 33 height 19
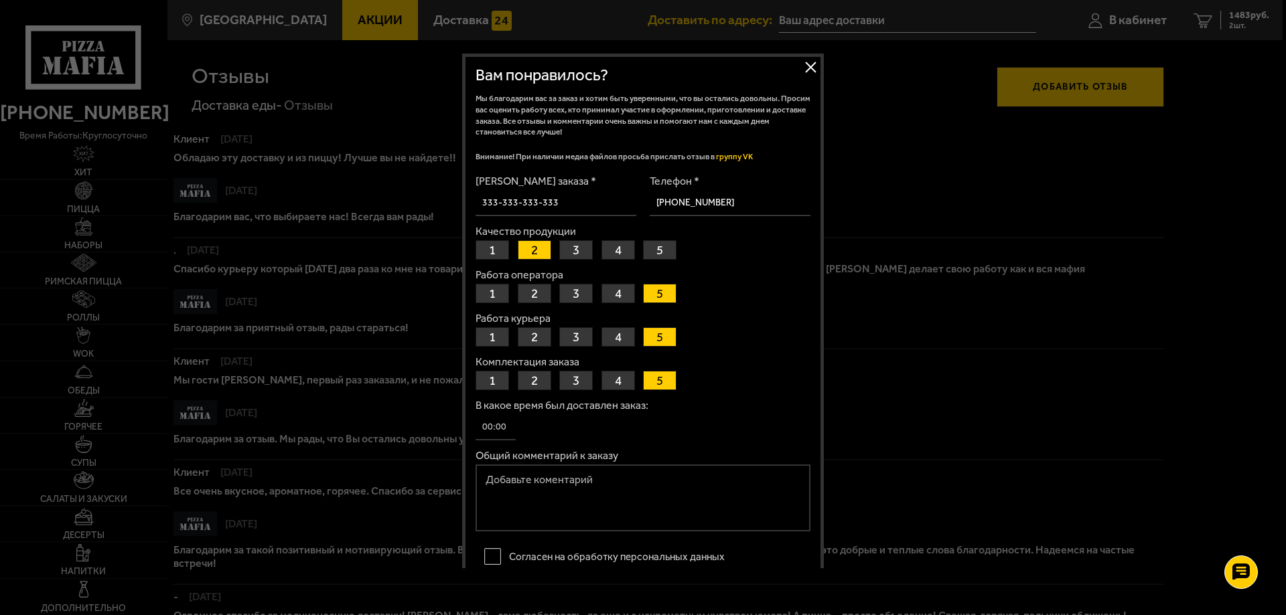
scroll to position [105, 0]
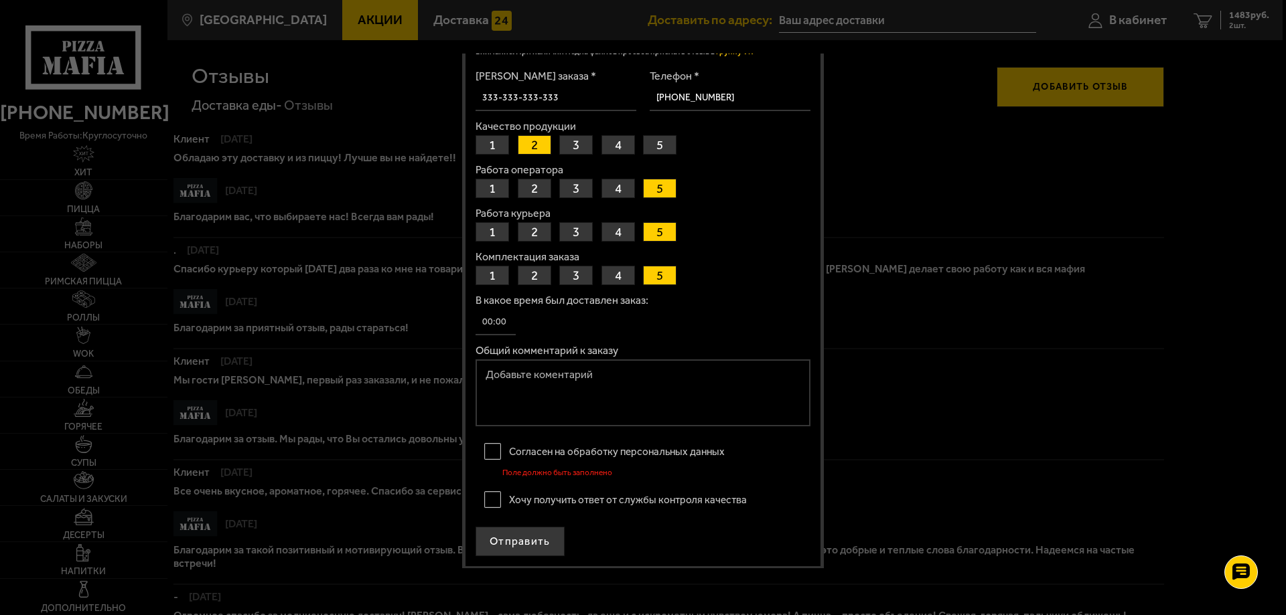
click at [575, 398] on textarea "Общий комментарий к заказу" at bounding box center [642, 393] width 335 height 67
type textarea "ТЕСТ 3"
click at [490, 456] on label "Согласен на обработку персональных данных" at bounding box center [642, 452] width 335 height 27
click at [0, 0] on input "Согласен на обработку персональных данных" at bounding box center [0, 0] width 0 height 0
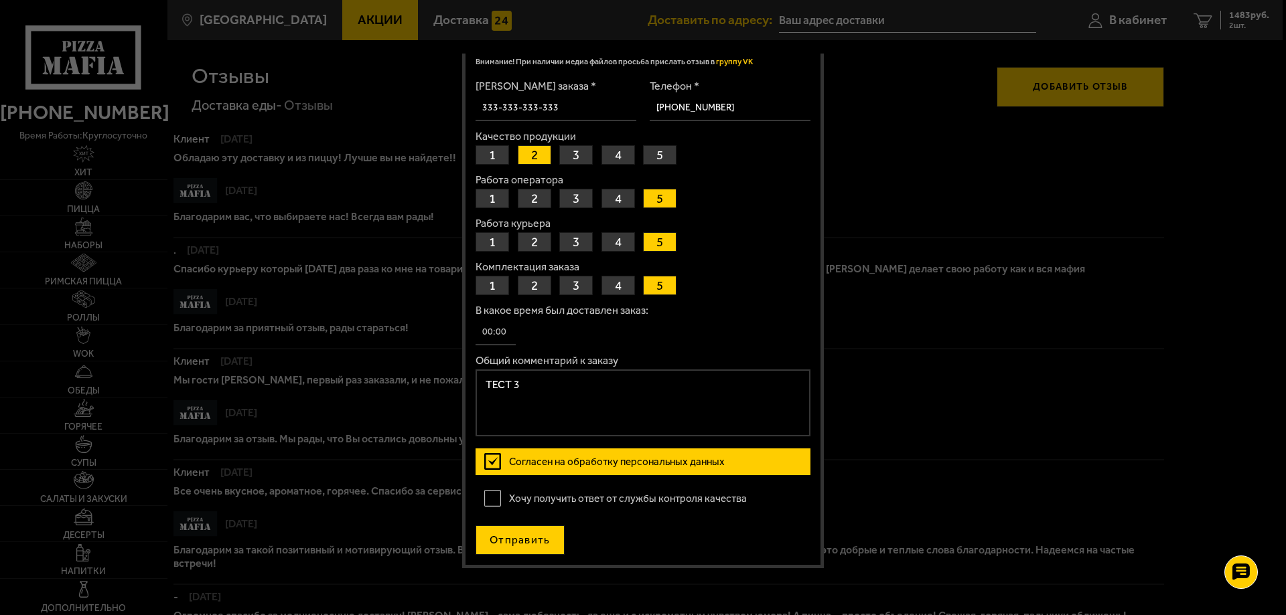
scroll to position [94, 0]
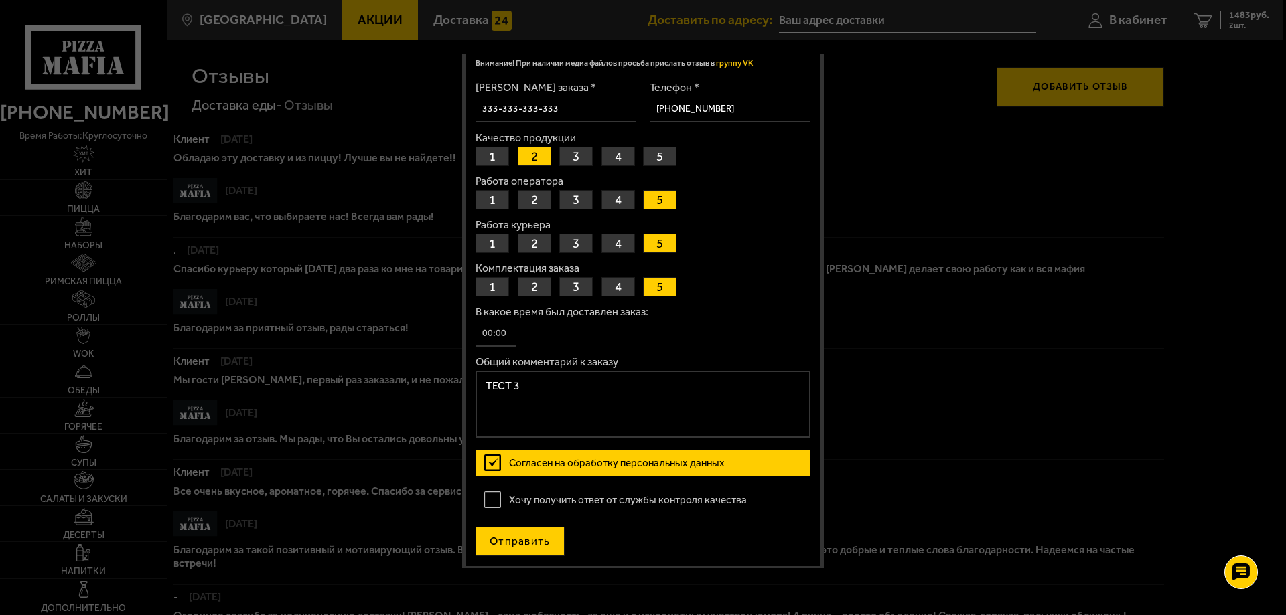
click at [514, 535] on button "Отправить" at bounding box center [519, 541] width 89 height 29
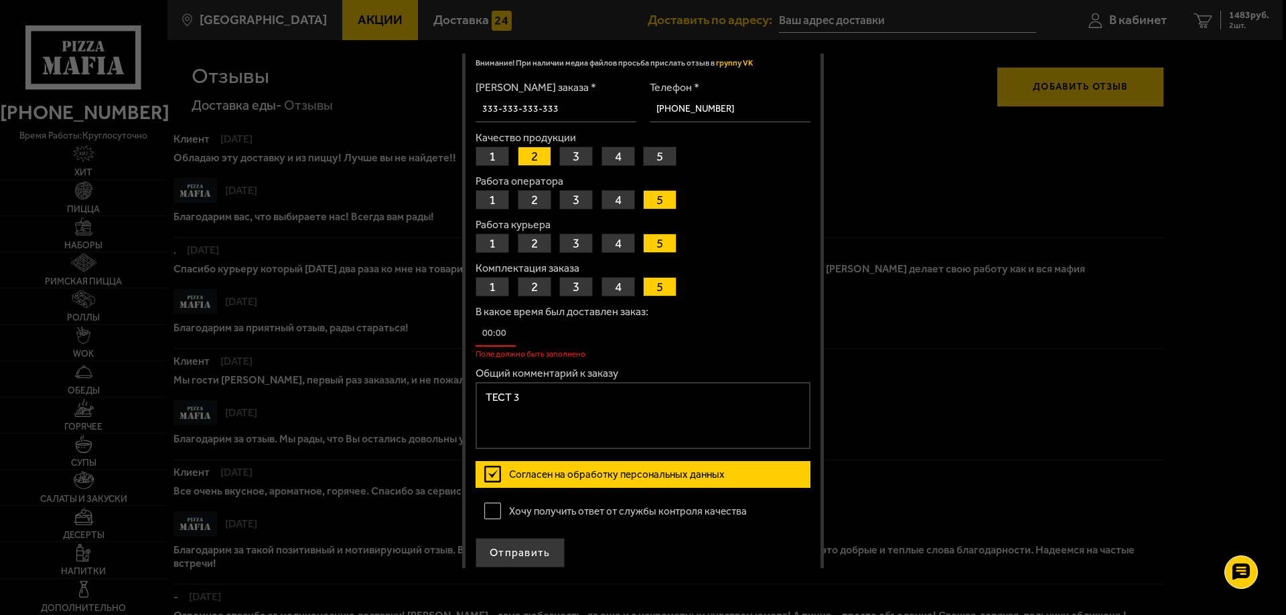
click at [513, 341] on input "В какое время был доставлен заказ:" at bounding box center [495, 334] width 40 height 26
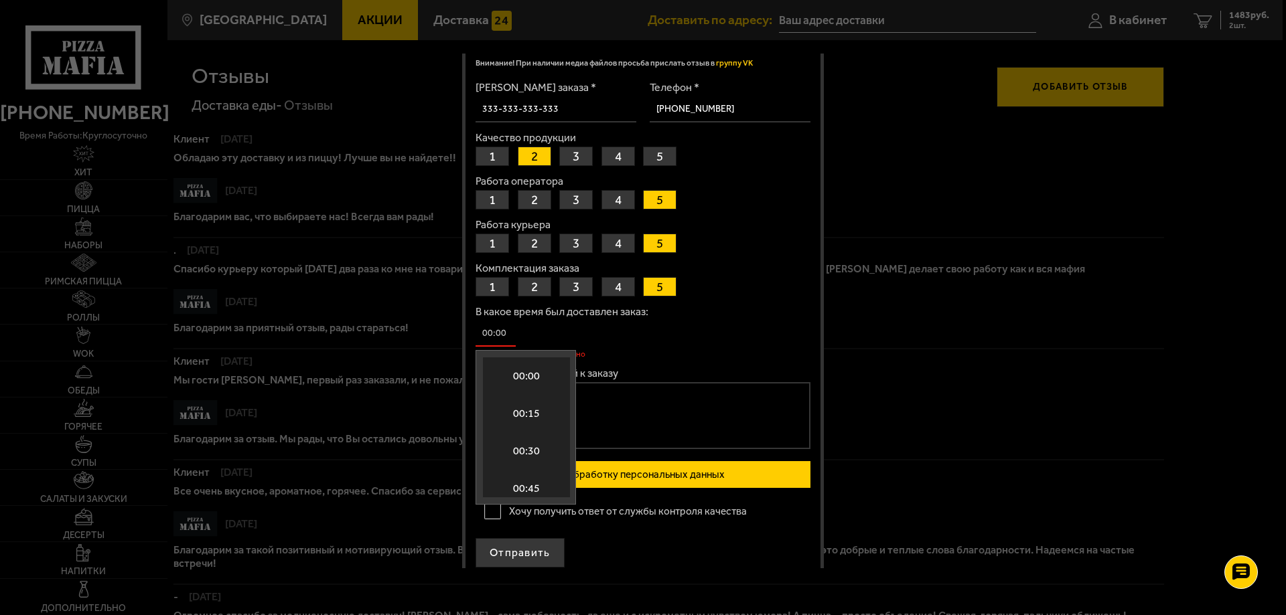
scroll to position [1412, 0]
type input "01:54"
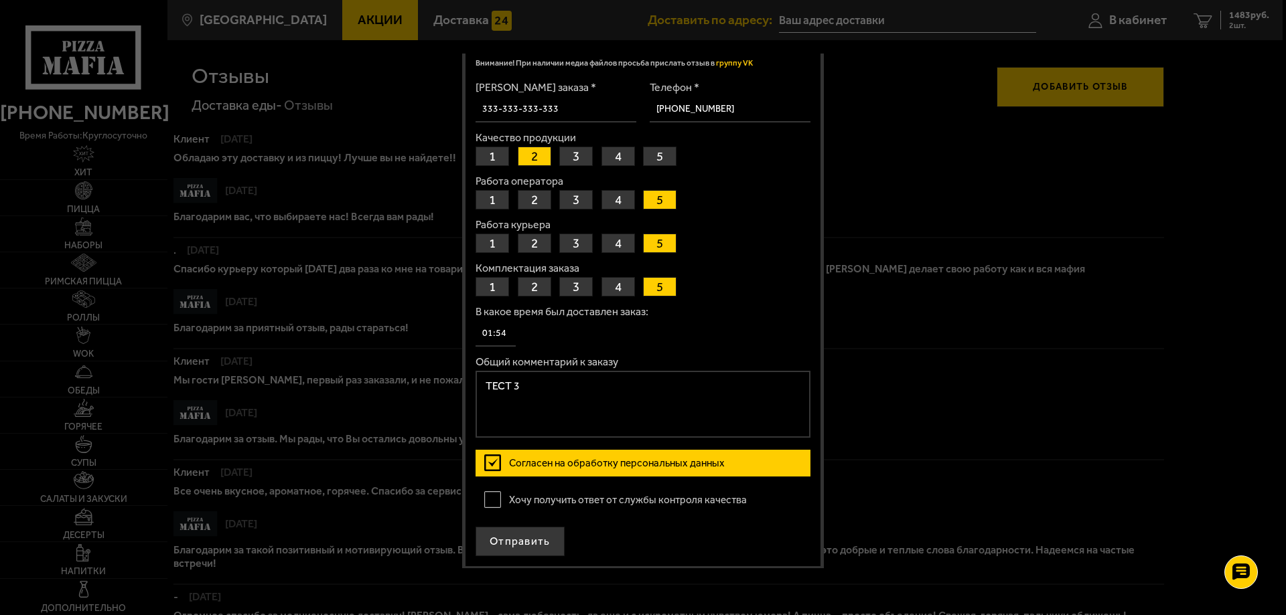
click at [614, 419] on textarea "ТЕСТ 3" at bounding box center [642, 404] width 335 height 67
click at [518, 540] on button "Отправить" at bounding box center [519, 541] width 89 height 29
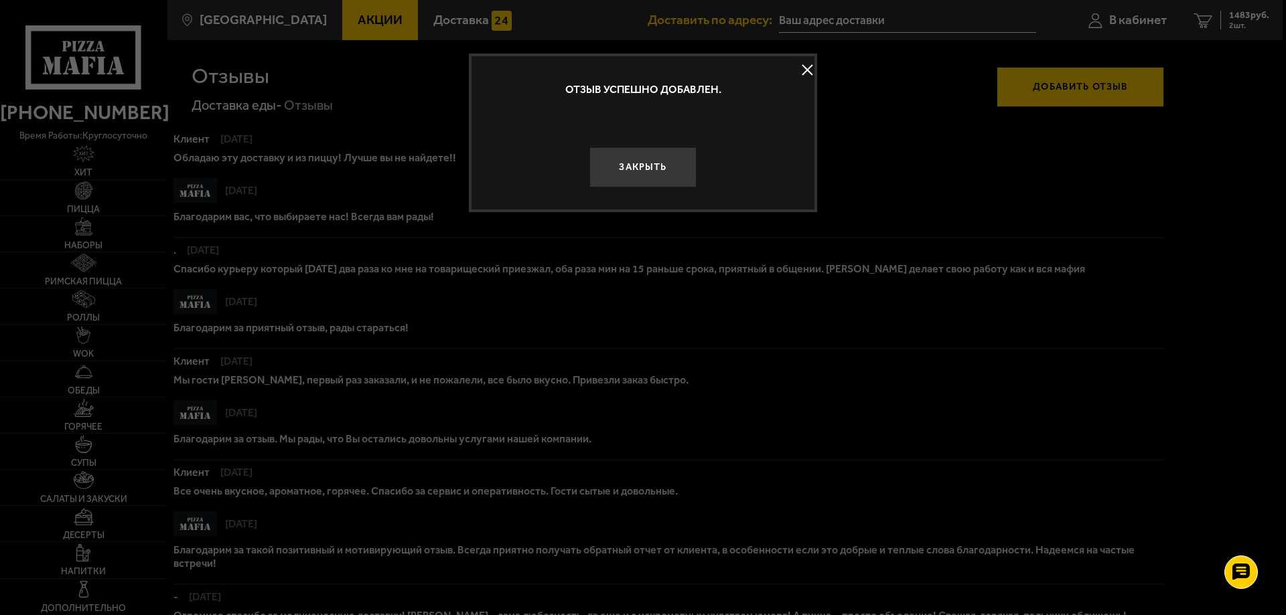
scroll to position [0, 0]
click at [802, 62] on button at bounding box center [807, 70] width 20 height 20
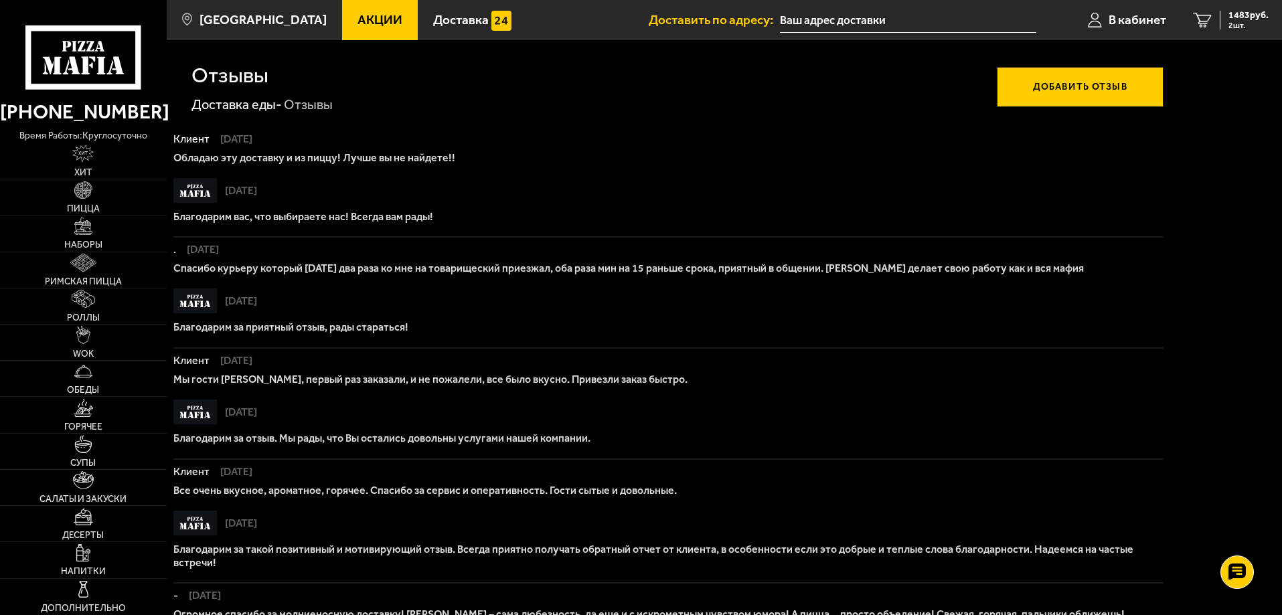
click at [1066, 94] on button "Добавить отзыв" at bounding box center [1080, 87] width 167 height 40
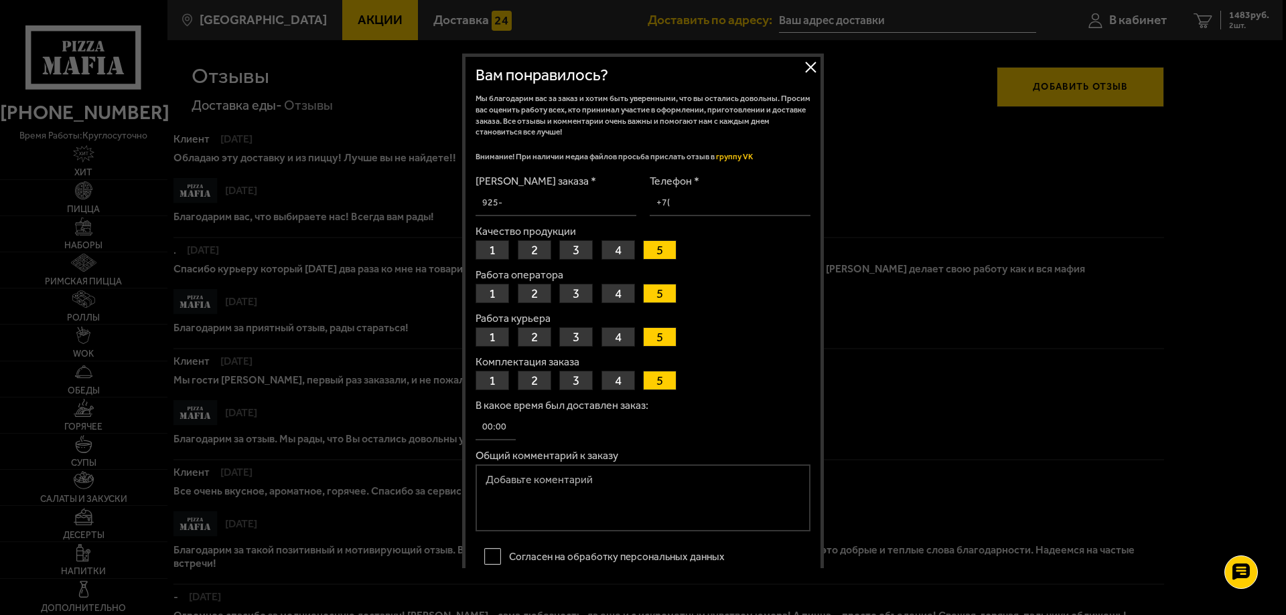
click at [542, 204] on input "[PERSON_NAME] заказа *" at bounding box center [555, 203] width 161 height 26
paste input "102-761-269-125"
type input "102-761-269-125"
click at [723, 208] on input "Телефон *" at bounding box center [730, 203] width 161 height 26
type input "[PHONE_NUMBER]"
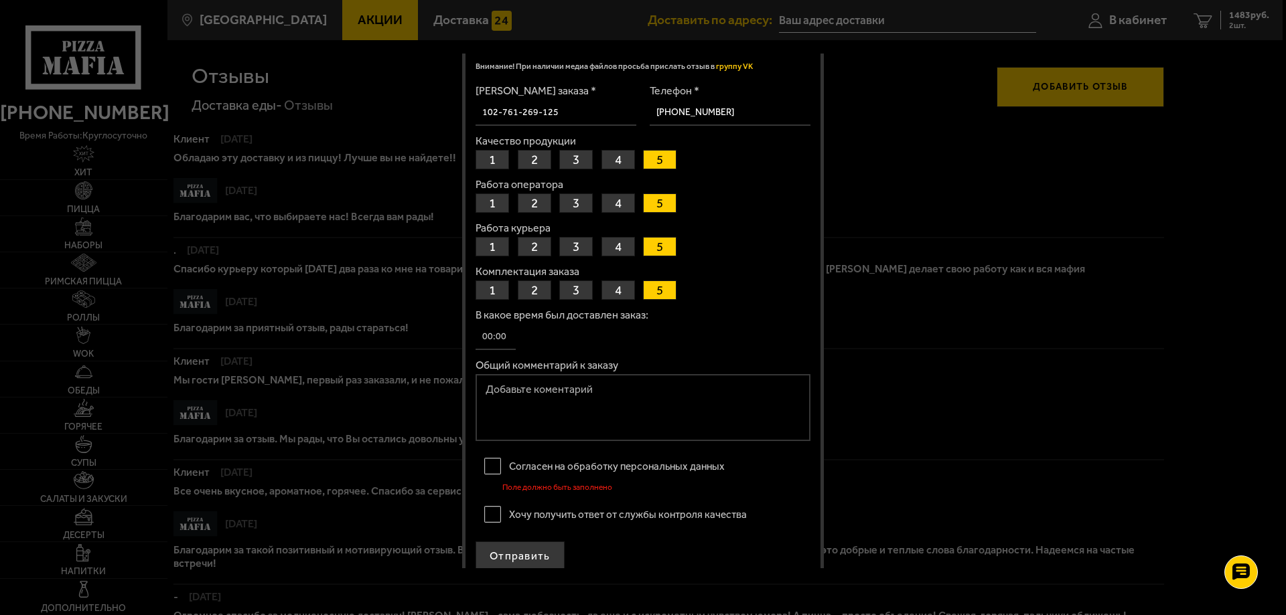
scroll to position [105, 0]
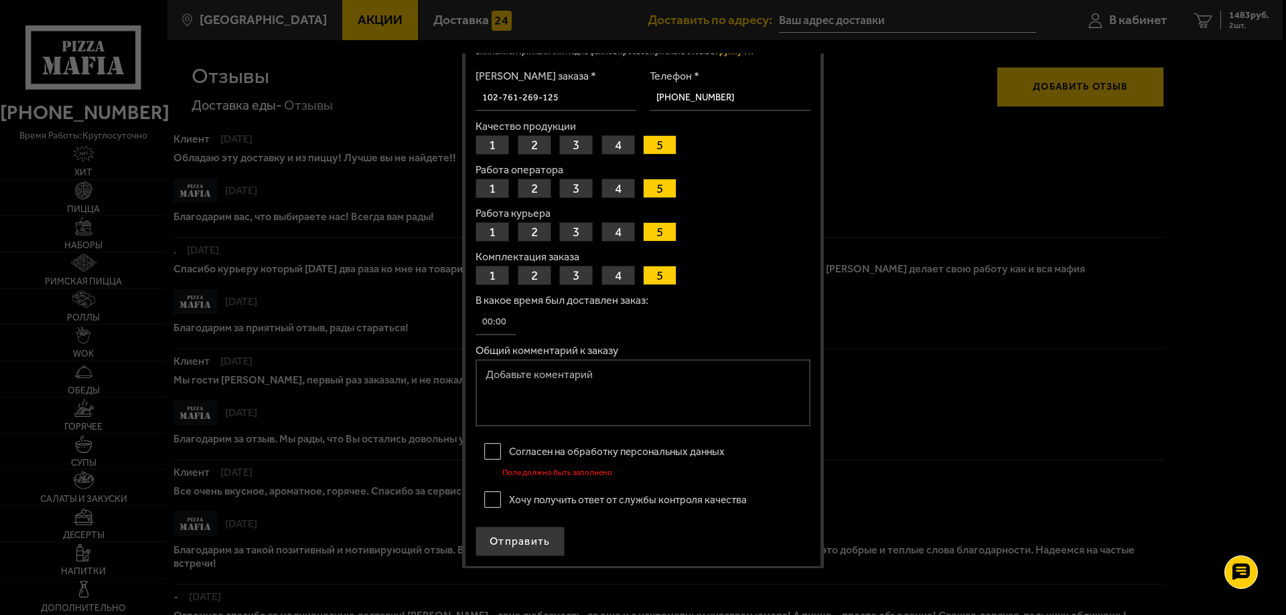
click at [532, 145] on button "2" at bounding box center [534, 144] width 33 height 19
click at [493, 325] on input "В какое время был доставлен заказ:" at bounding box center [495, 322] width 40 height 26
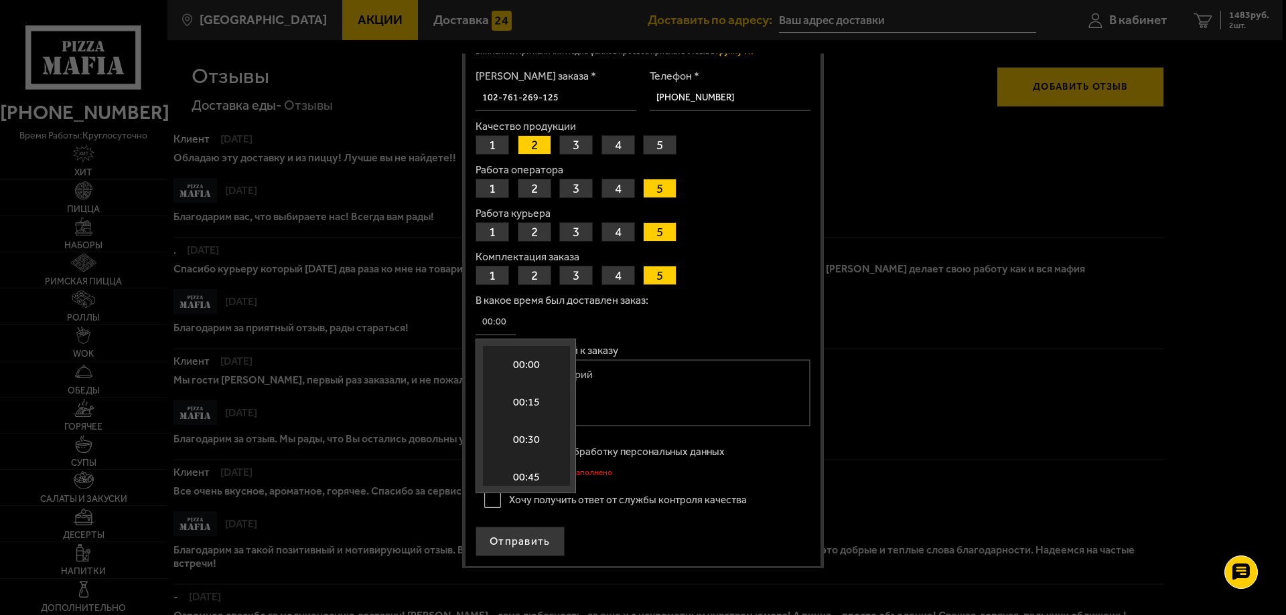
scroll to position [1449, 0]
type input "01:54"
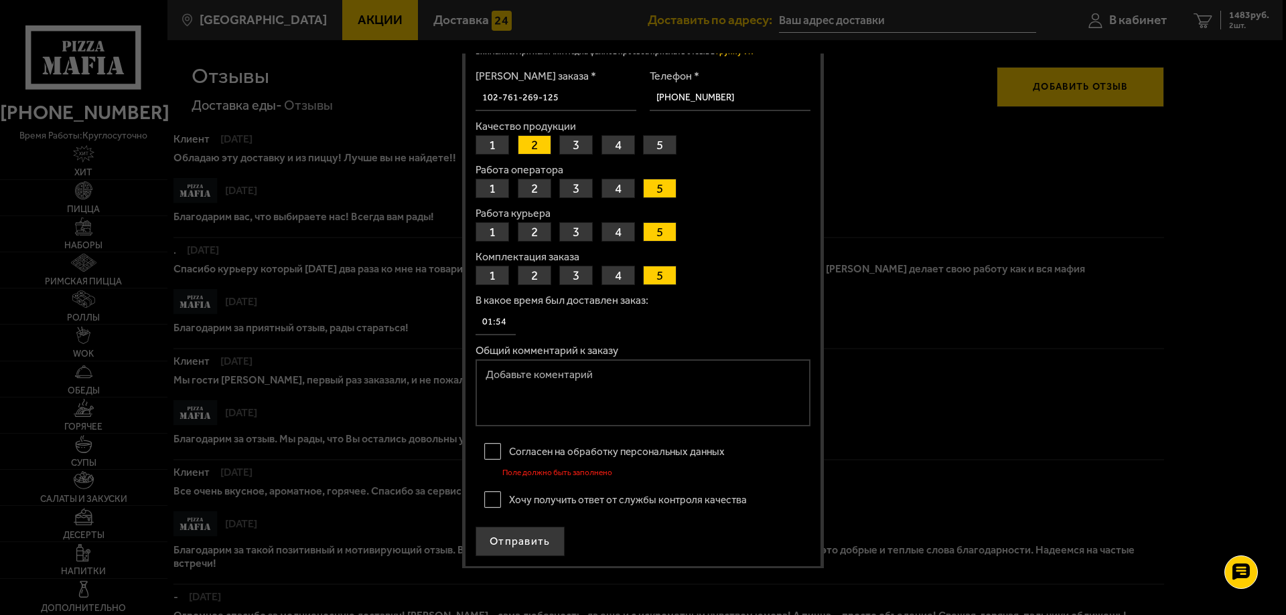
click at [617, 386] on textarea "Общий комментарий к заказу" at bounding box center [642, 393] width 335 height 67
type textarea "ТЕСТ 4"
click at [492, 451] on label "Согласен на обработку персональных данных" at bounding box center [642, 452] width 335 height 27
click at [0, 0] on input "Согласен на обработку персональных данных" at bounding box center [0, 0] width 0 height 0
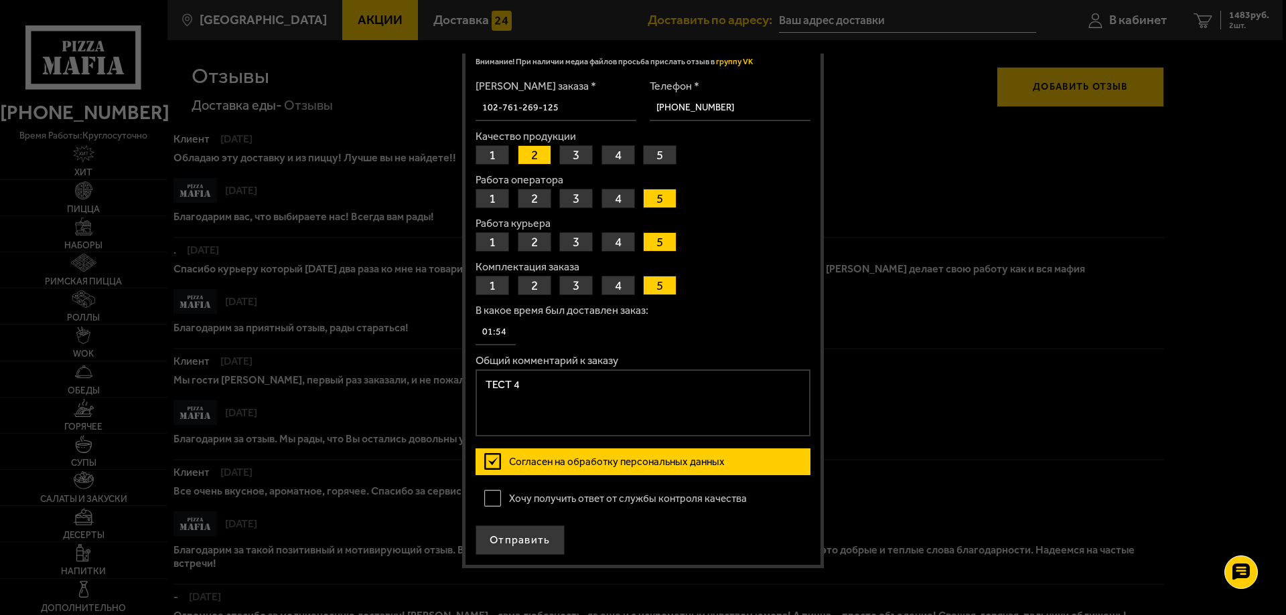
scroll to position [94, 0]
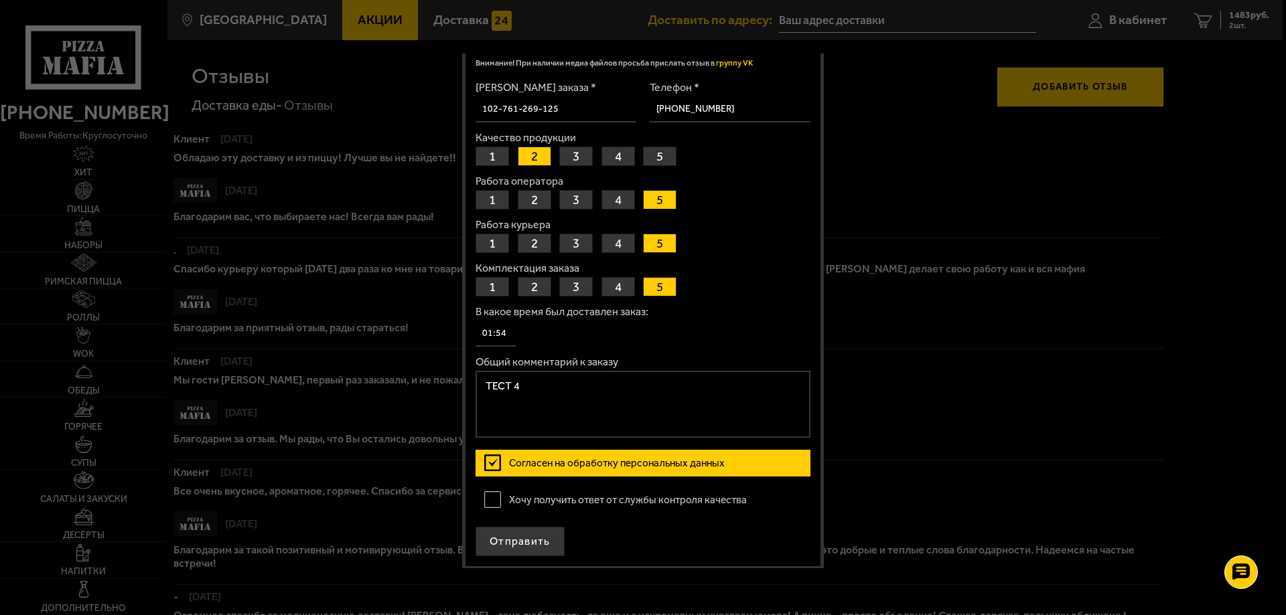
click at [494, 504] on label "Хочу получить ответ от службы контроля качества" at bounding box center [642, 500] width 335 height 27
click at [0, 0] on input "Хочу получить ответ от службы контроля качества" at bounding box center [0, 0] width 0 height 0
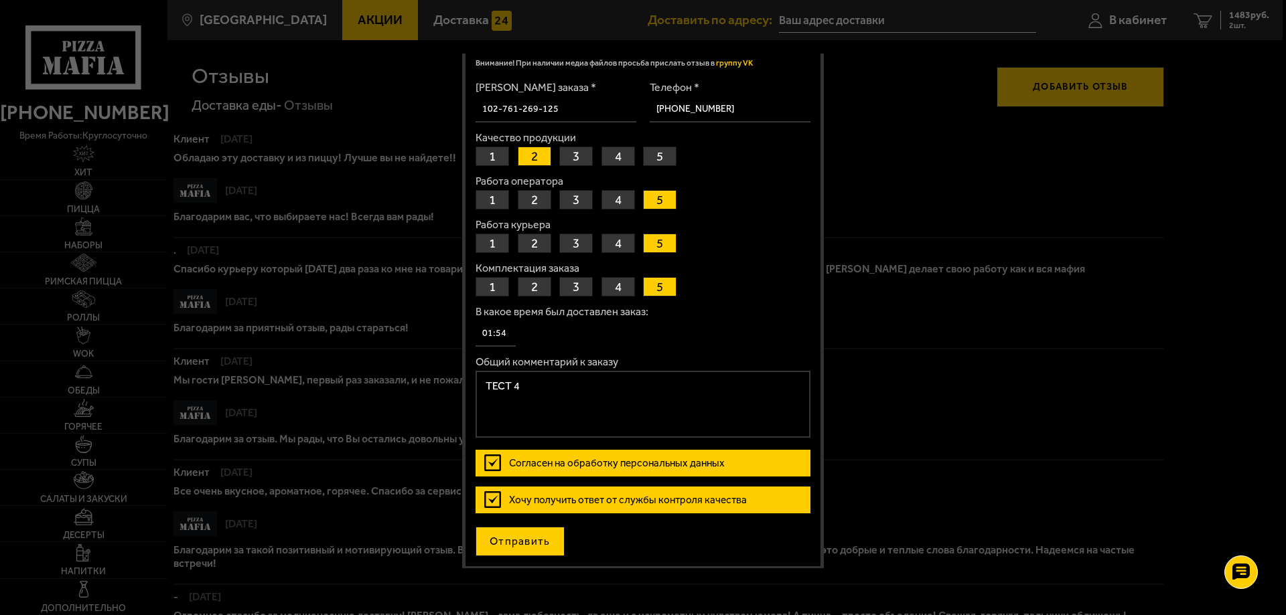
click at [512, 542] on button "Отправить" at bounding box center [519, 541] width 89 height 29
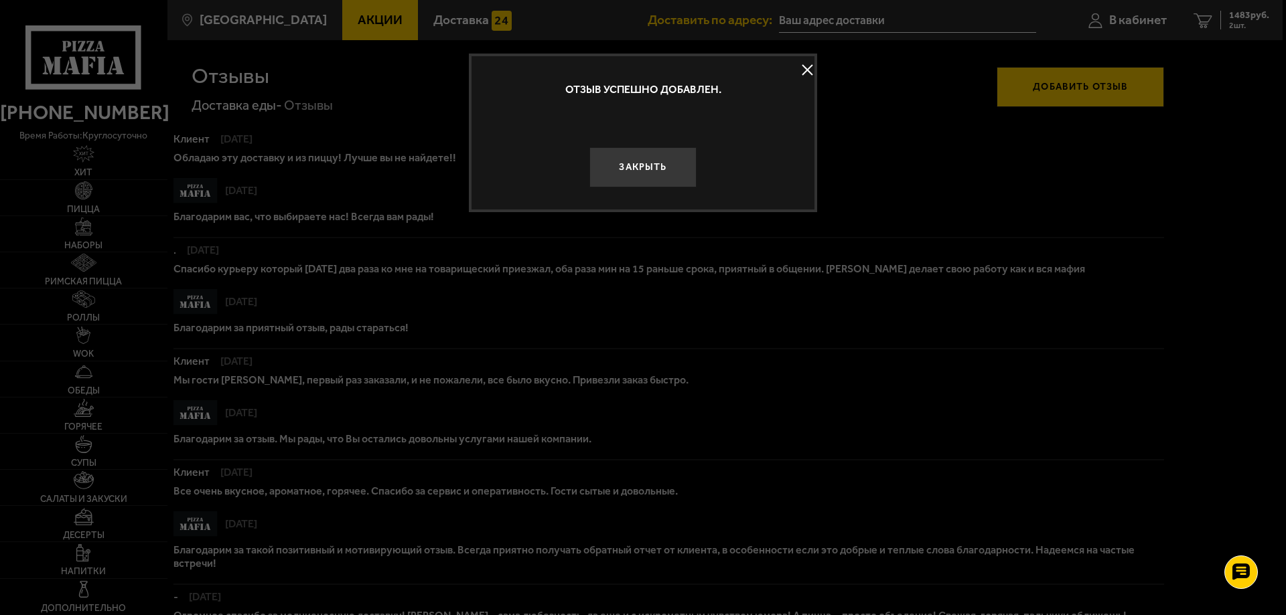
click at [807, 74] on button at bounding box center [807, 70] width 20 height 20
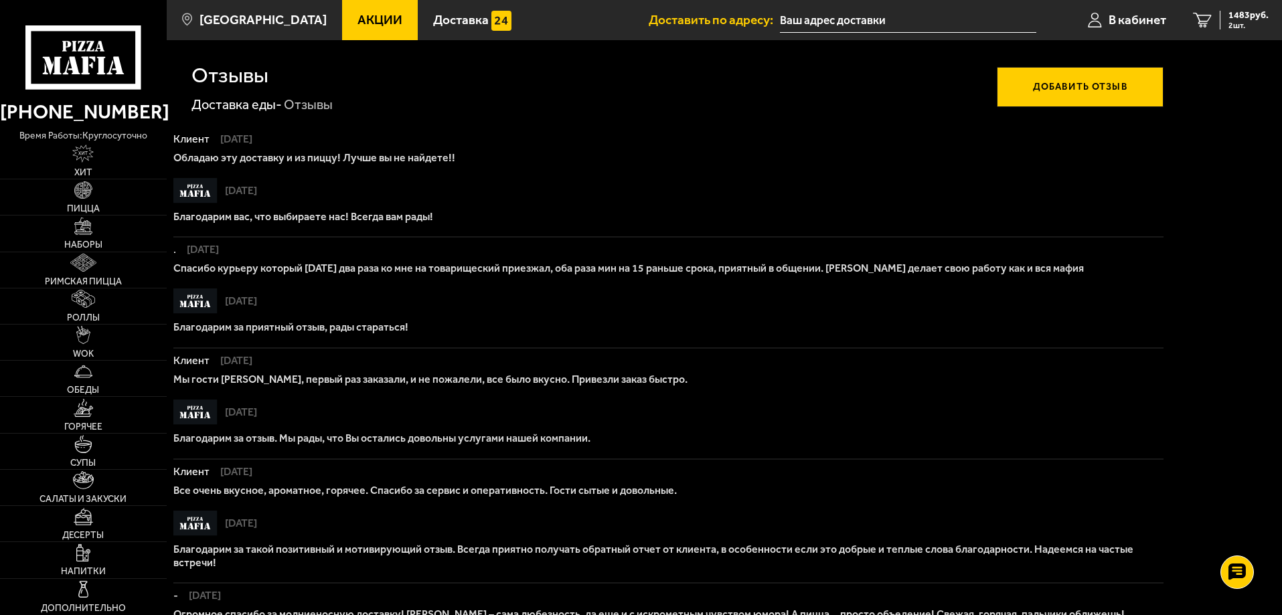
click at [1081, 81] on button "Добавить отзыв" at bounding box center [1080, 87] width 167 height 40
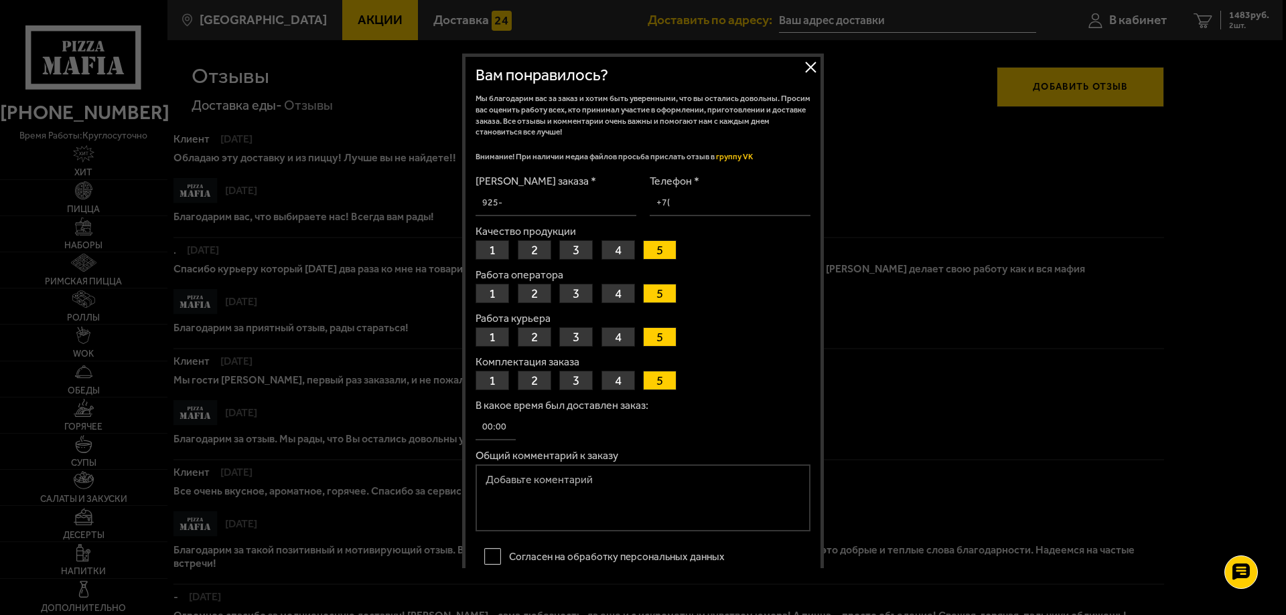
click at [533, 197] on input "[PERSON_NAME] заказа *" at bounding box center [555, 203] width 161 height 26
paste input "102-761-269-125"
type input "102-761-269-125"
click at [696, 206] on input "Телефон *" at bounding box center [730, 203] width 161 height 26
type input "[PHONE_NUMBER]"
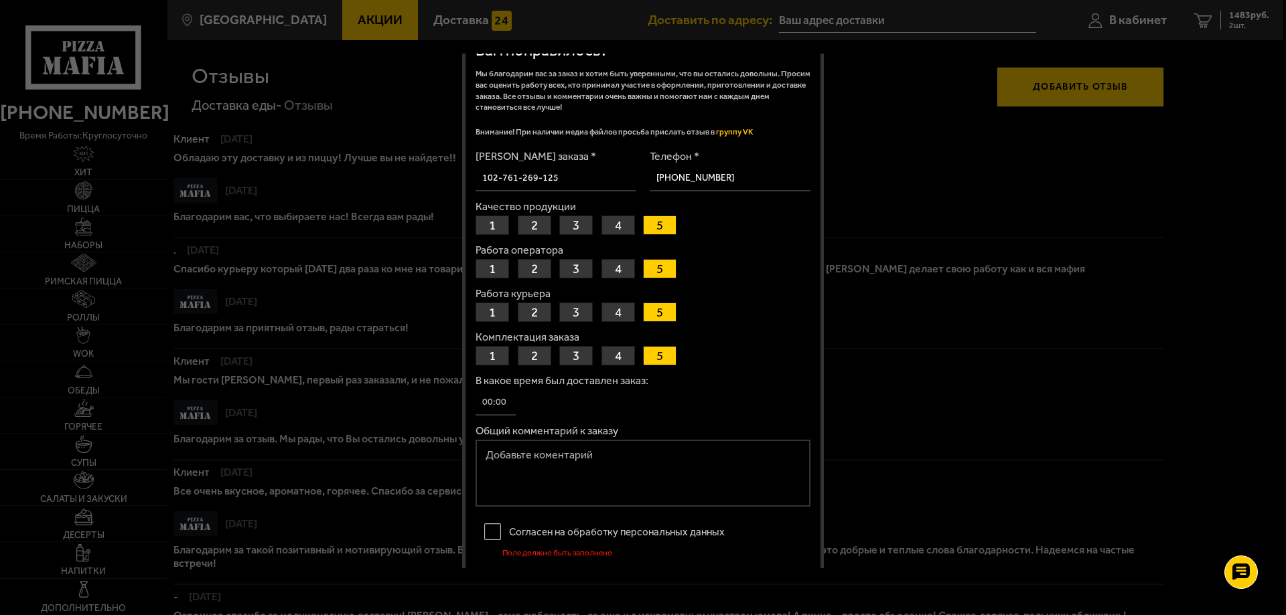
scroll to position [105, 0]
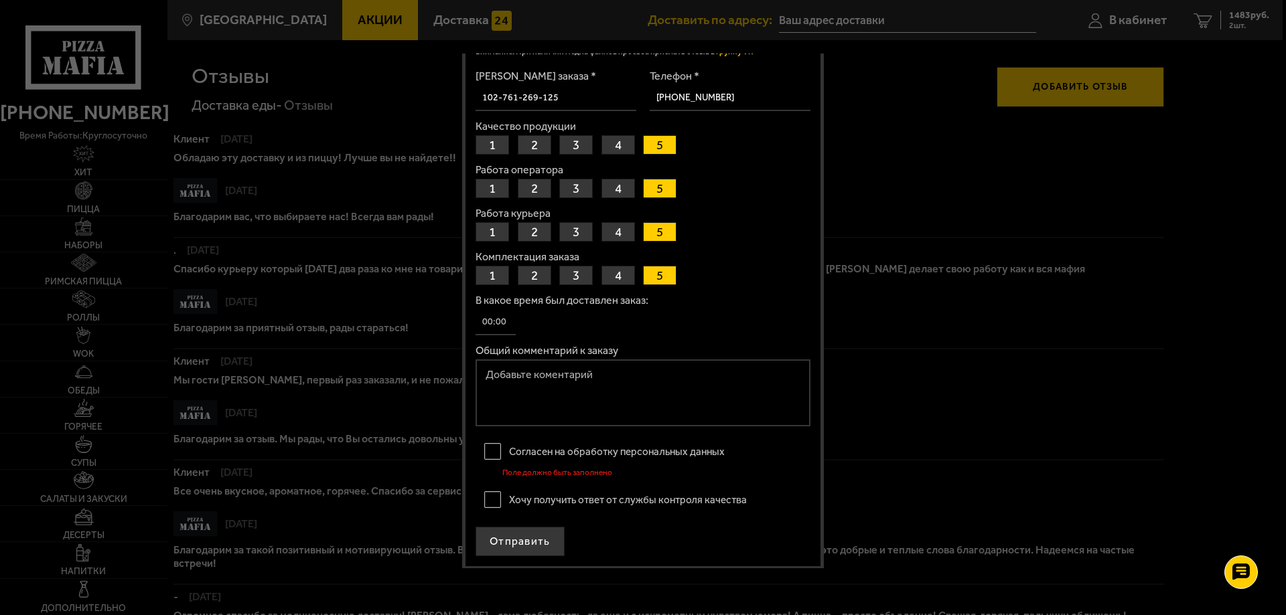
click at [579, 373] on textarea "Общий комментарий к заказу" at bounding box center [642, 393] width 335 height 67
type textarea "ТЕСТ 5"
click at [487, 447] on label "Согласен на обработку персональных данных" at bounding box center [642, 452] width 335 height 27
click at [0, 0] on input "Согласен на обработку персональных данных" at bounding box center [0, 0] width 0 height 0
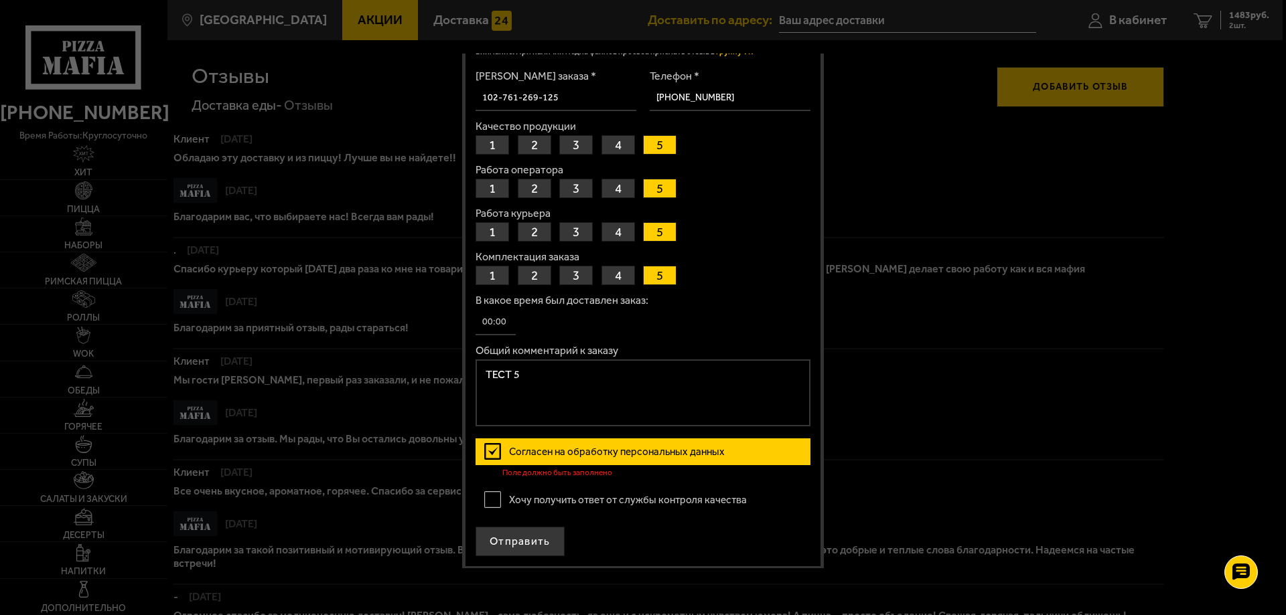
scroll to position [94, 0]
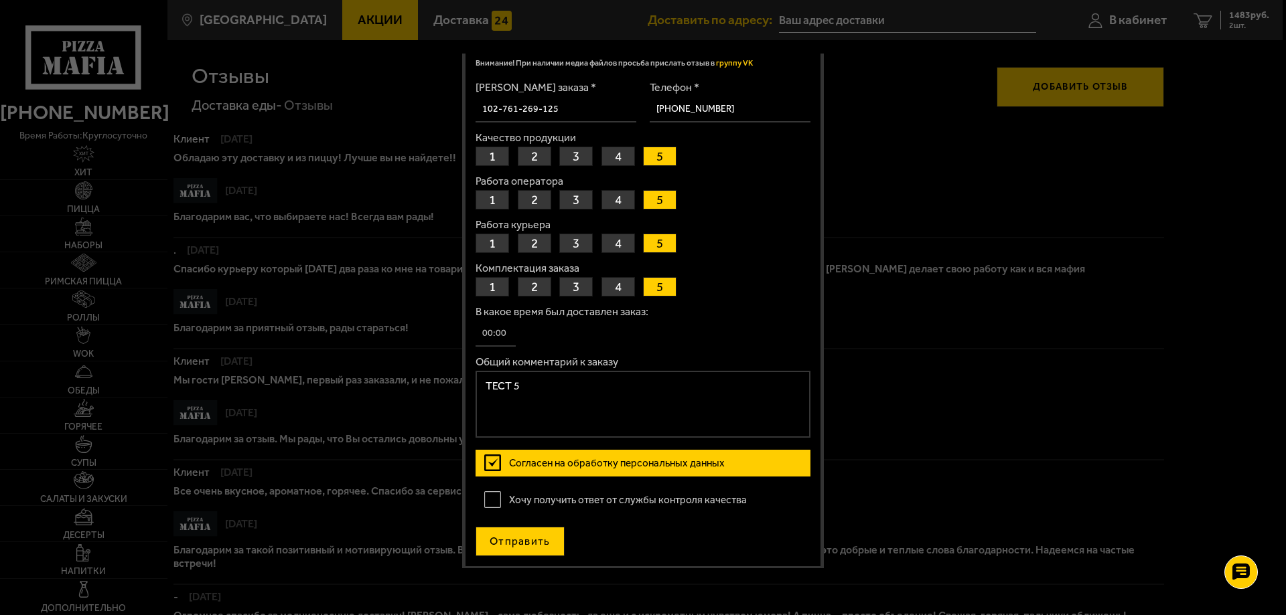
click at [525, 530] on button "Отправить" at bounding box center [519, 541] width 89 height 29
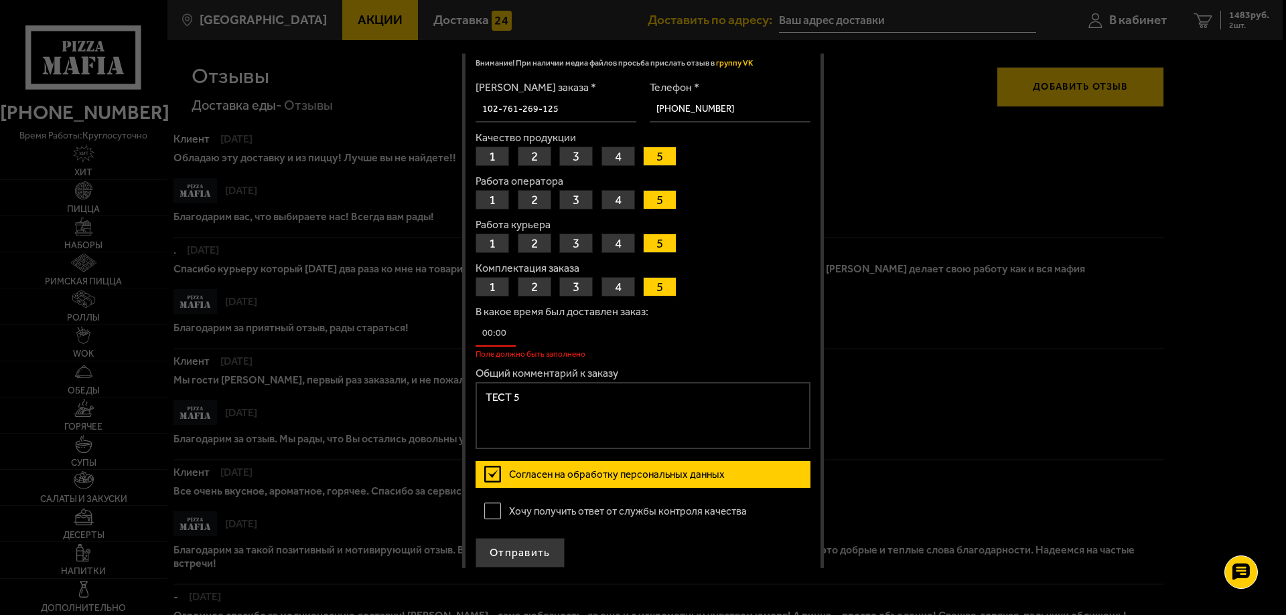
click at [512, 340] on input "В какое время был доставлен заказ:" at bounding box center [495, 334] width 40 height 26
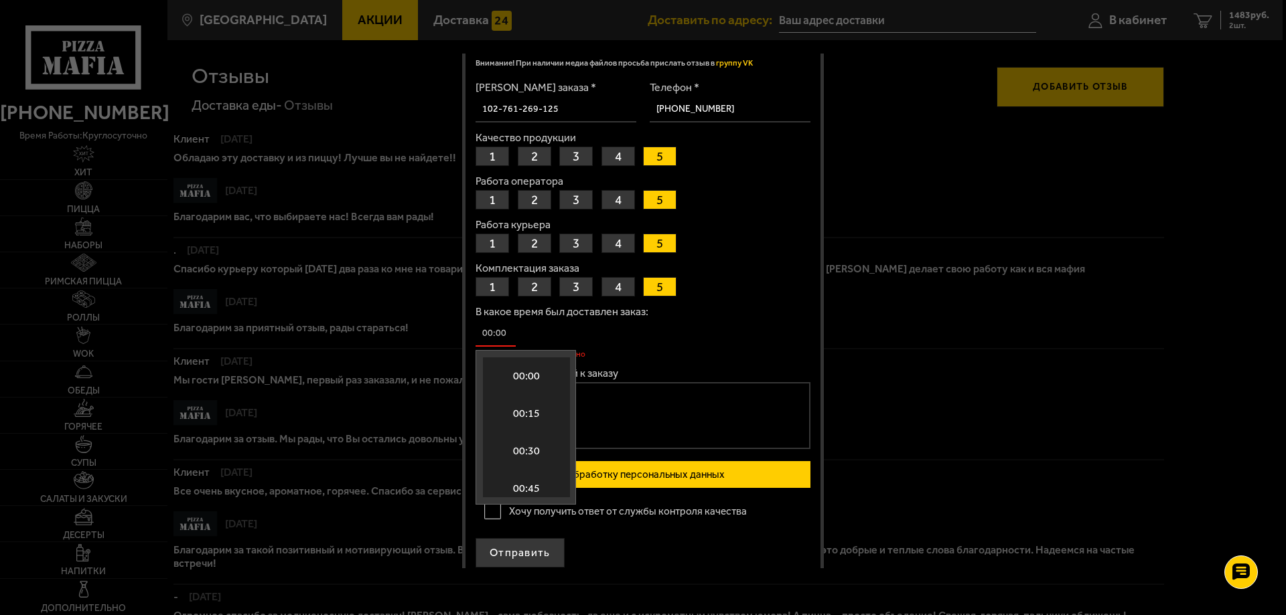
scroll to position [1449, 0]
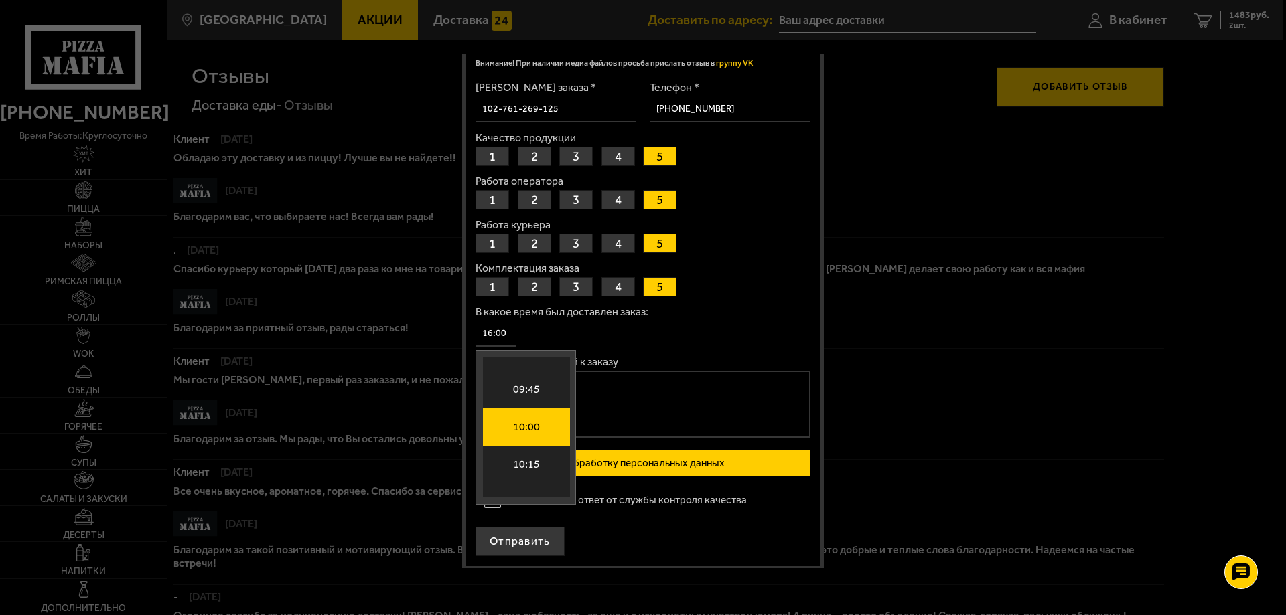
click at [529, 420] on li "10:00" at bounding box center [526, 427] width 87 height 38
type input "10:00"
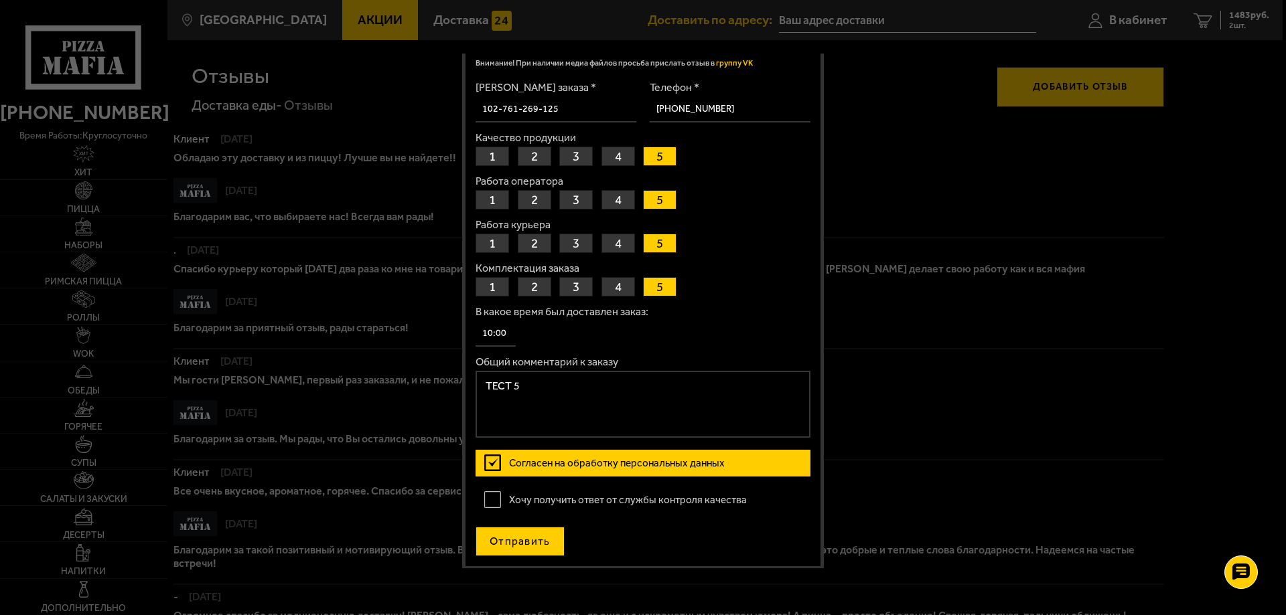
click at [521, 538] on button "Отправить" at bounding box center [519, 541] width 89 height 29
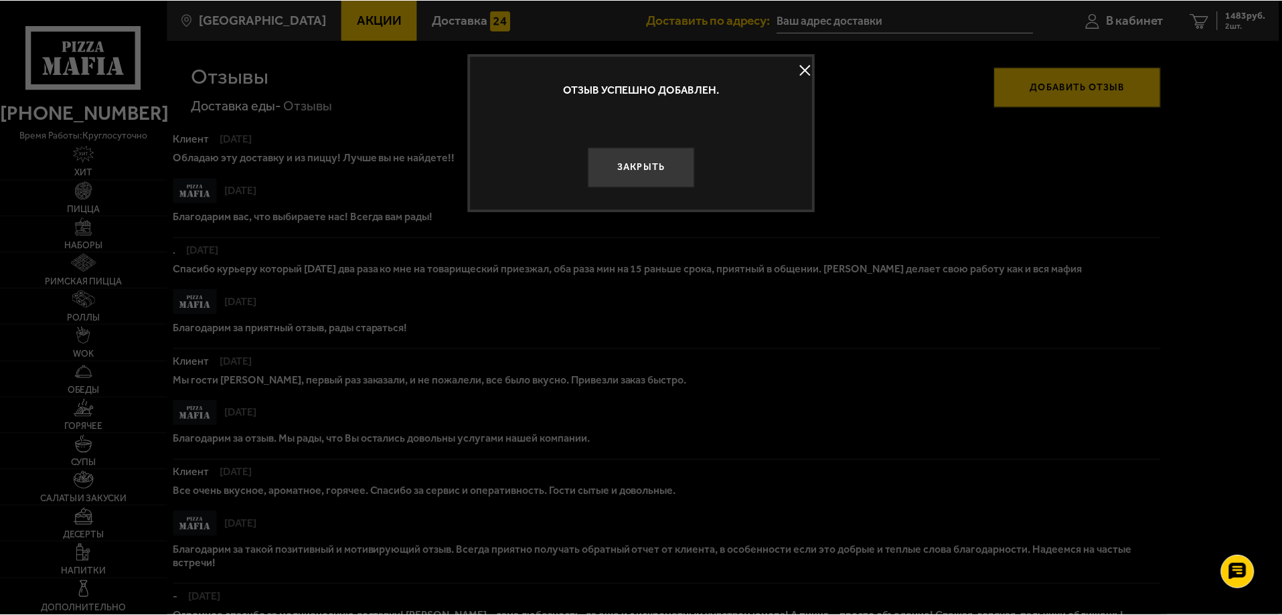
scroll to position [0, 0]
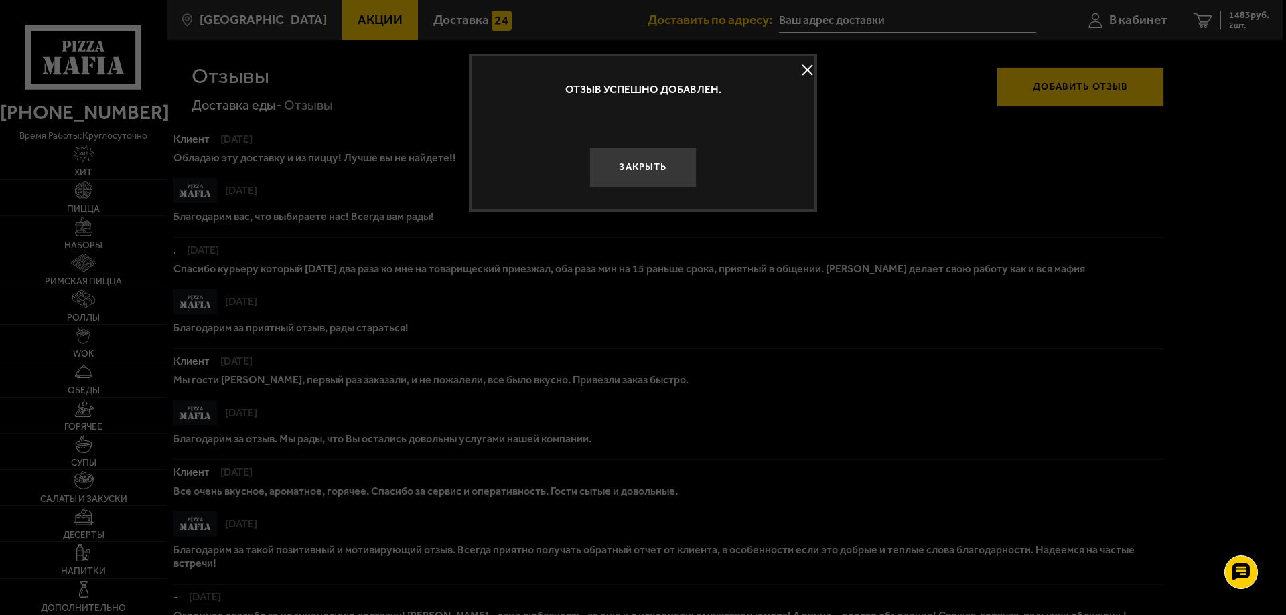
click at [811, 75] on button at bounding box center [807, 70] width 20 height 20
